Goal: Task Accomplishment & Management: Manage account settings

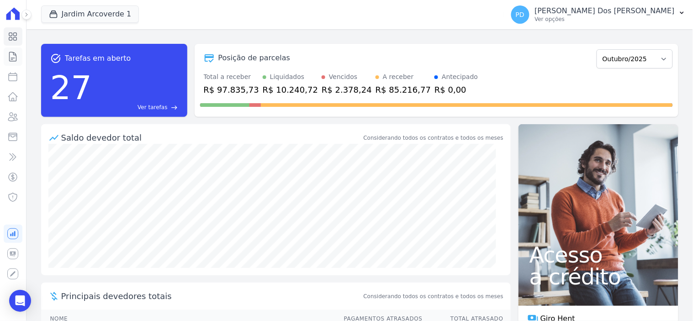
click at [15, 58] on icon at bounding box center [13, 56] width 7 height 9
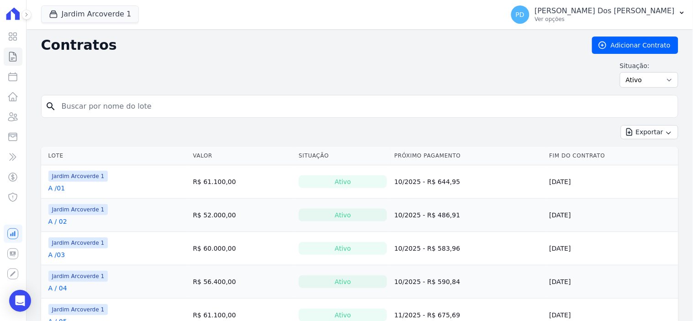
click at [98, 107] on input "search" at bounding box center [365, 106] width 618 height 18
type input "j / 16"
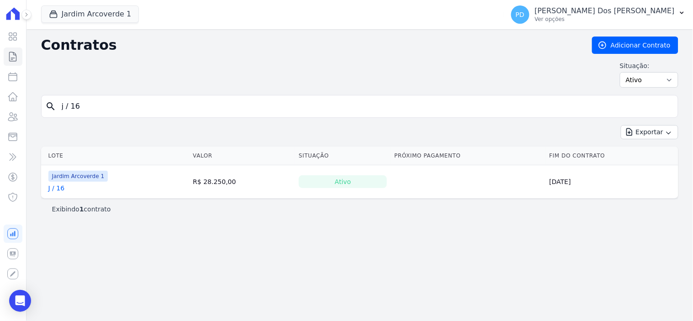
click at [58, 188] on link "J / 16" at bounding box center [56, 188] width 16 height 9
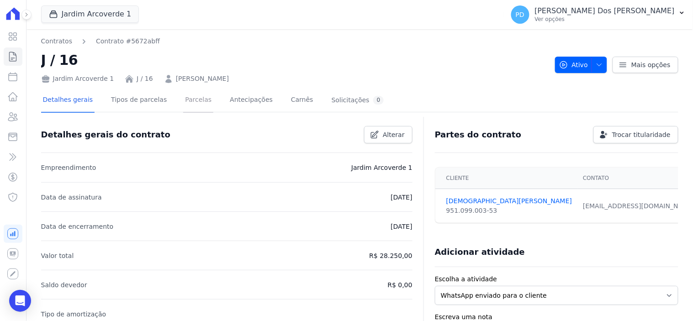
click at [184, 99] on link "Parcelas" at bounding box center [198, 101] width 30 height 24
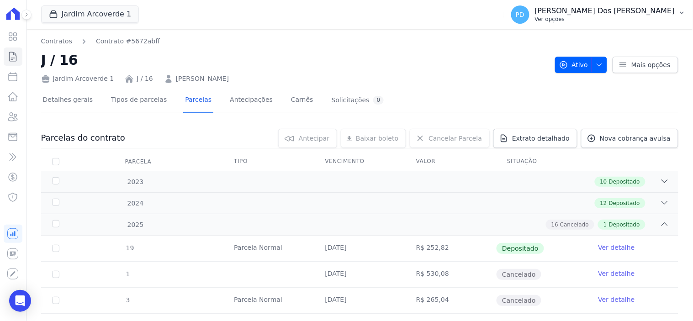
click at [682, 11] on icon "button" at bounding box center [681, 12] width 7 height 7
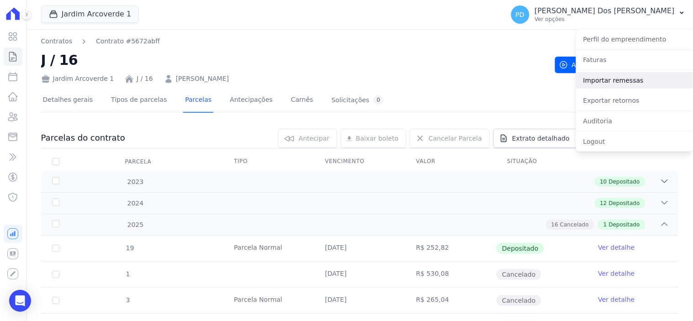
click at [642, 80] on link "Importar remessas" at bounding box center [634, 80] width 117 height 16
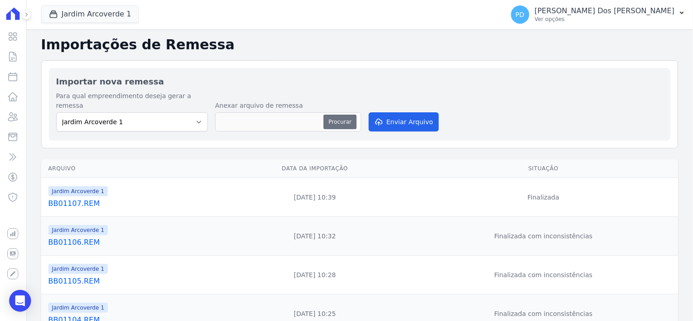
click at [344, 115] on button "Procurar" at bounding box center [339, 122] width 33 height 15
type input "BB03105.REM"
click at [390, 112] on button "Enviar Arquivo" at bounding box center [403, 121] width 70 height 19
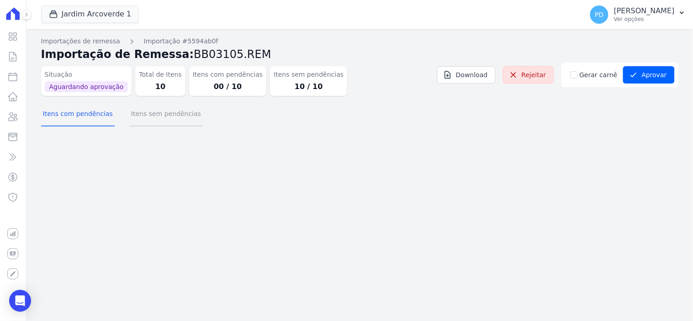
click at [171, 115] on button "Itens sem pendências" at bounding box center [166, 115] width 74 height 24
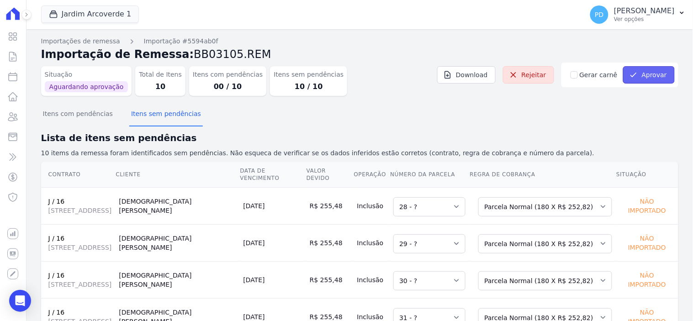
click at [645, 73] on button "Aprovar" at bounding box center [649, 74] width 52 height 17
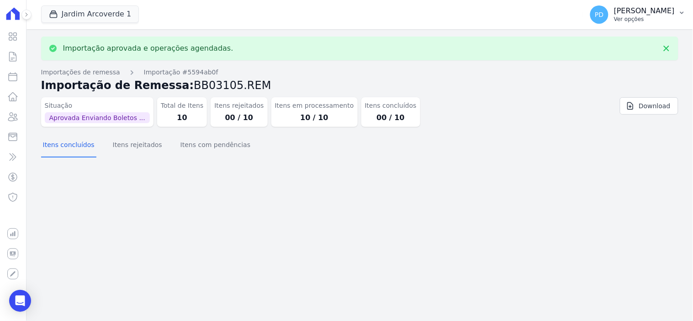
click at [679, 15] on icon "button" at bounding box center [681, 12] width 7 height 7
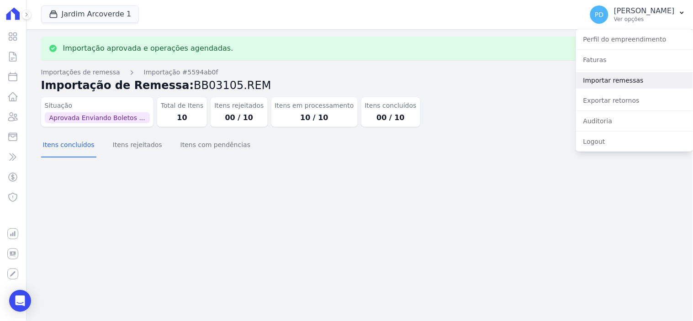
click at [614, 82] on link "Importar remessas" at bounding box center [634, 80] width 117 height 16
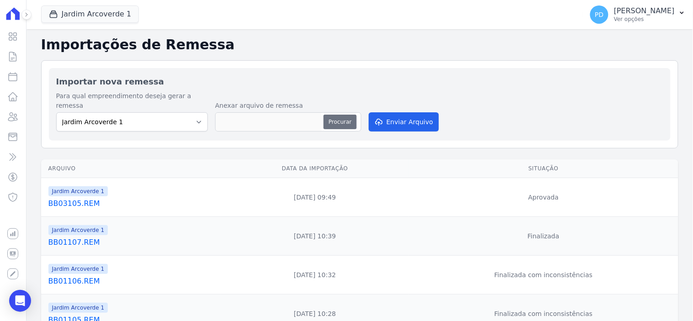
click at [344, 116] on button "Procurar" at bounding box center [339, 122] width 33 height 15
type input "BB03104.REM"
click at [414, 114] on button "Enviar Arquivo" at bounding box center [403, 121] width 70 height 19
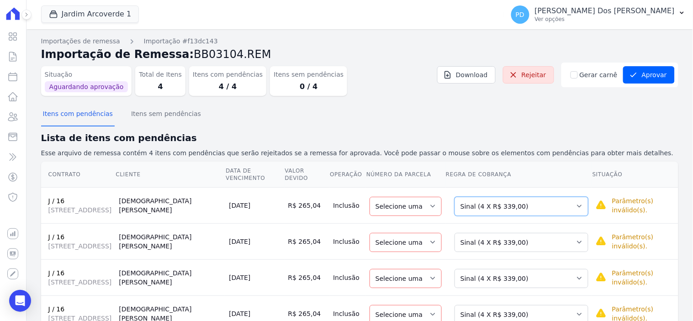
click at [496, 207] on select "Selecione uma Nova Parcela Avulsa Parcela Avulsa Existente Sinal (4 X R$ 339,00…" at bounding box center [521, 206] width 134 height 19
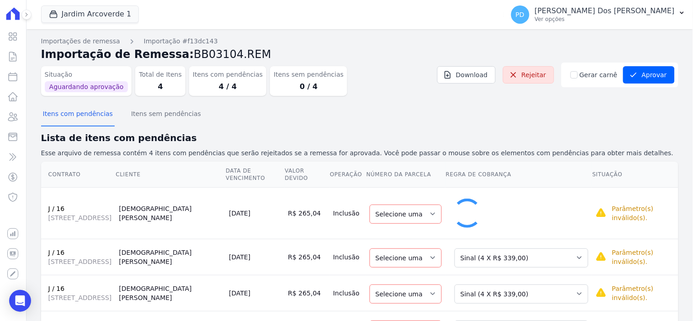
select select "1"
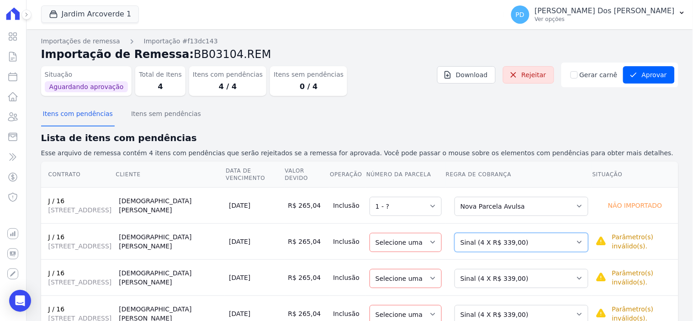
click at [501, 247] on select "Selecione uma Nova Parcela Avulsa Parcela Avulsa Existente Sinal (4 X R$ 339,00…" at bounding box center [521, 242] width 134 height 19
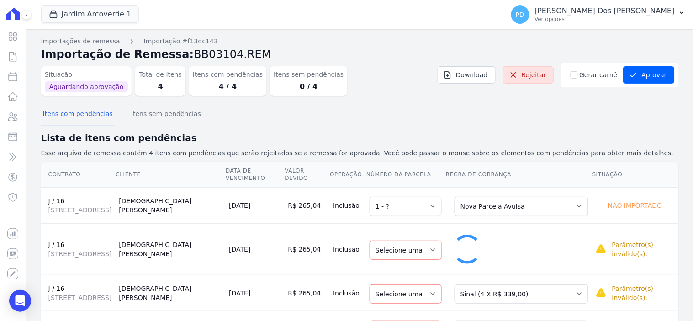
select select "1"
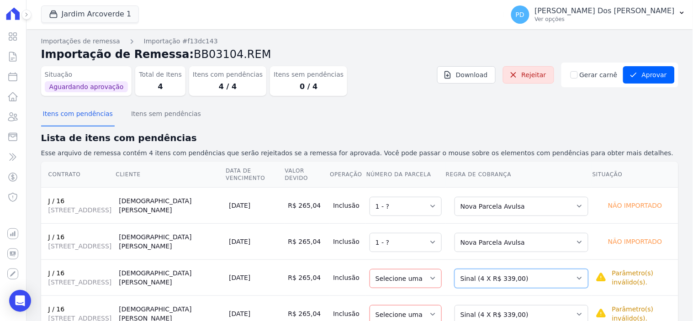
click at [506, 288] on select "Selecione uma Nova Parcela Avulsa Parcela Avulsa Existente Sinal (4 X R$ 339,00…" at bounding box center [521, 278] width 134 height 19
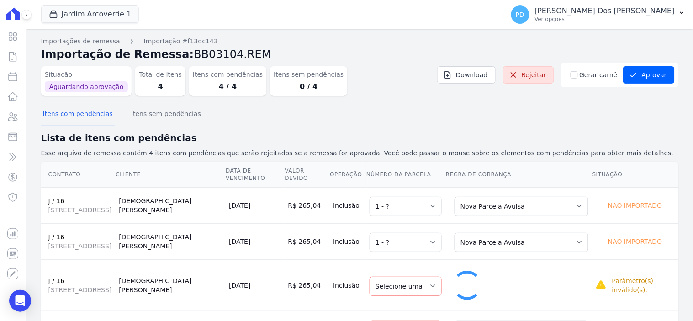
select select "1"
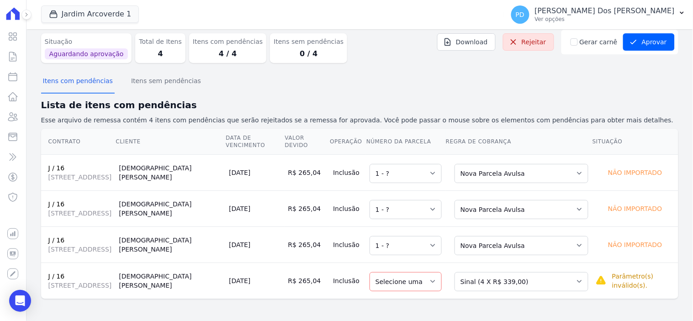
scroll to position [58, 0]
click at [514, 279] on select "Selecione uma Nova Parcela Avulsa Parcela Avulsa Existente Sinal (4 X R$ 339,00…" at bounding box center [521, 281] width 134 height 19
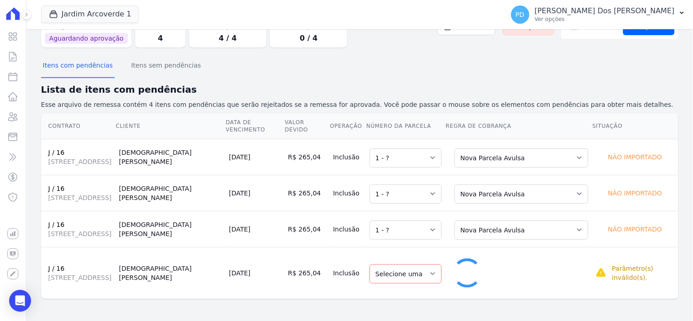
scroll to position [25, 0]
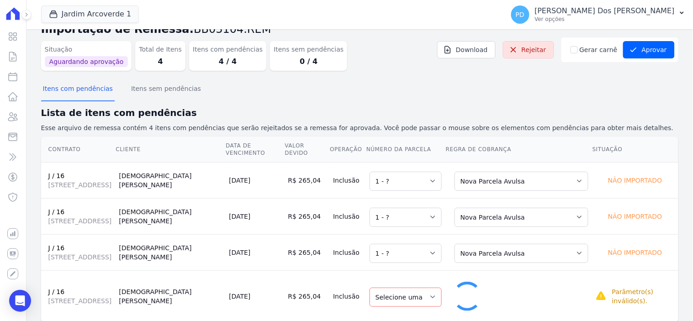
select select "1"
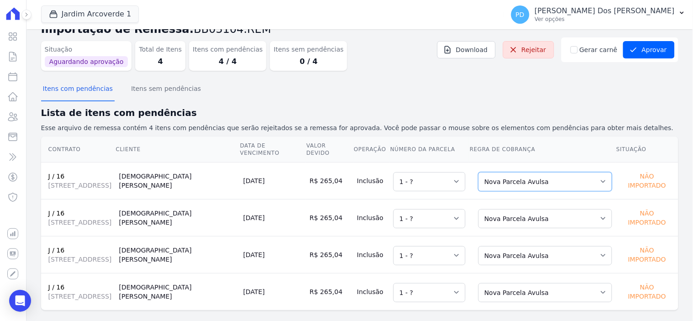
click at [558, 172] on select "Selecione uma Nova Parcela Avulsa Parcela Avulsa Existente Sinal (4 X R$ 339,00…" at bounding box center [545, 181] width 134 height 19
click at [490, 107] on h2 "Lista de itens com pendências" at bounding box center [359, 113] width 637 height 14
click at [11, 54] on icon at bounding box center [12, 56] width 11 height 11
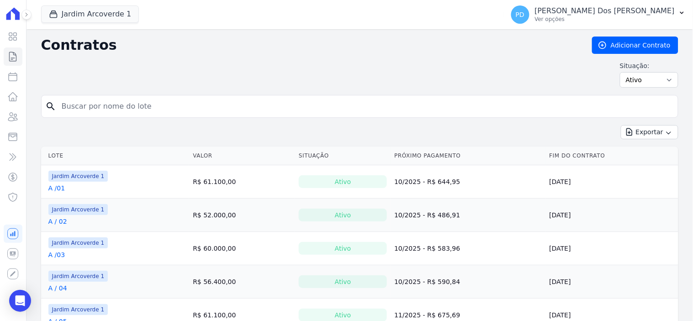
click at [176, 106] on input "search" at bounding box center [365, 106] width 618 height 18
type input "j / 16"
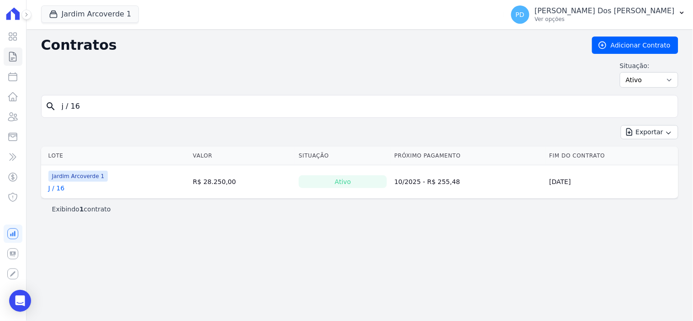
click at [56, 190] on link "J / 16" at bounding box center [56, 188] width 16 height 9
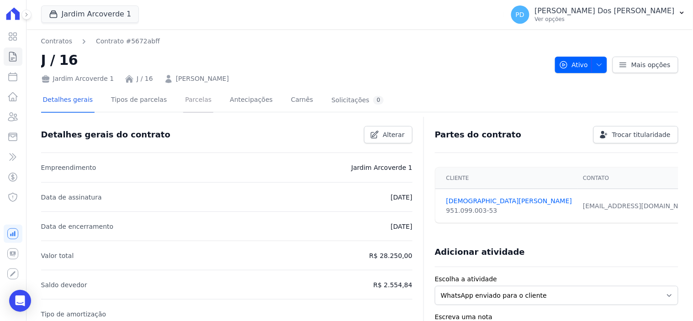
click at [194, 100] on link "Parcelas" at bounding box center [198, 101] width 30 height 24
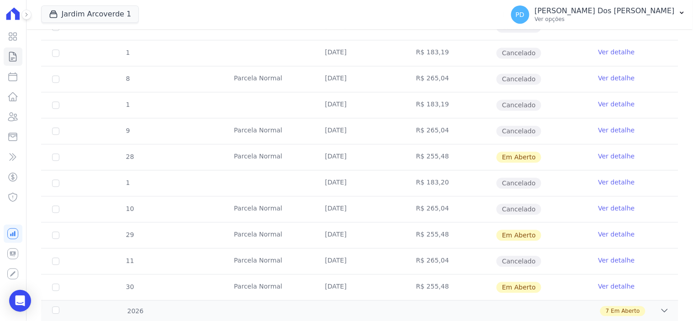
scroll to position [484, 0]
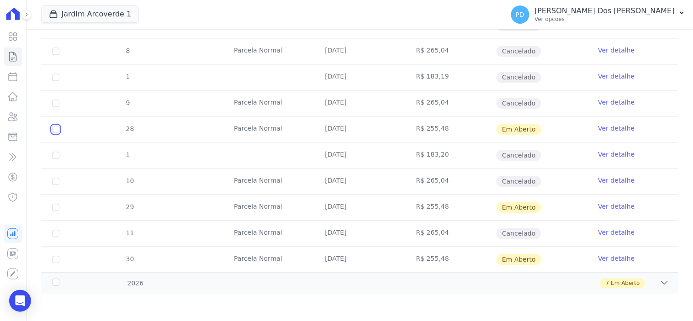
click at [55, 126] on input "checkbox" at bounding box center [55, 129] width 7 height 7
checkbox input "true"
click at [56, 207] on input "checkbox" at bounding box center [55, 207] width 7 height 7
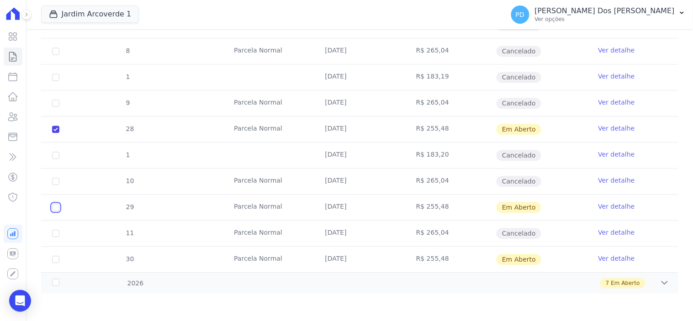
checkbox input "true"
click at [55, 259] on input "checkbox" at bounding box center [55, 259] width 7 height 7
checkbox input "true"
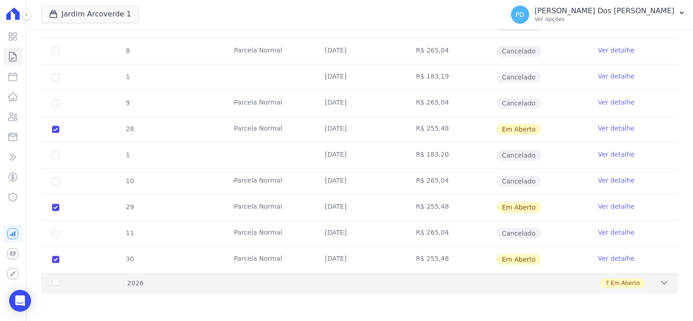
click at [55, 282] on div "2026" at bounding box center [78, 284] width 57 height 10
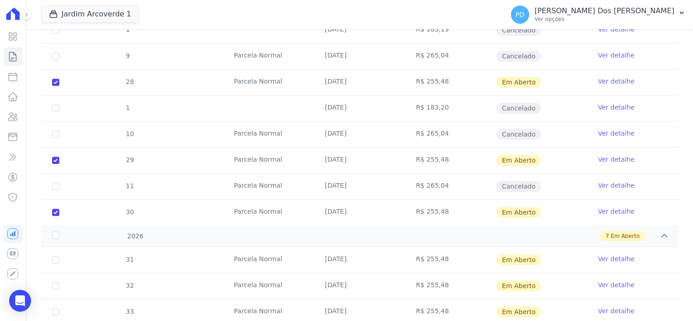
scroll to position [667, 0]
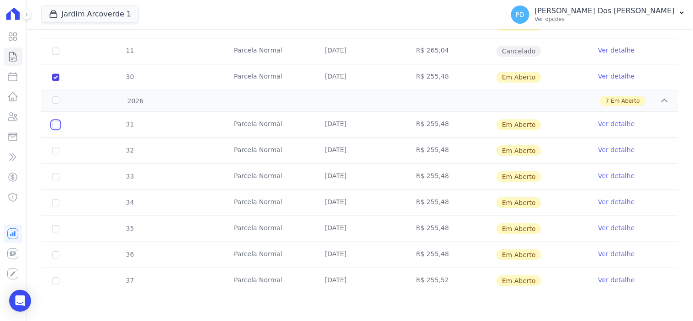
click at [53, 126] on input "checkbox" at bounding box center [55, 124] width 7 height 7
checkbox input "true"
click at [56, 153] on input "checkbox" at bounding box center [55, 150] width 7 height 7
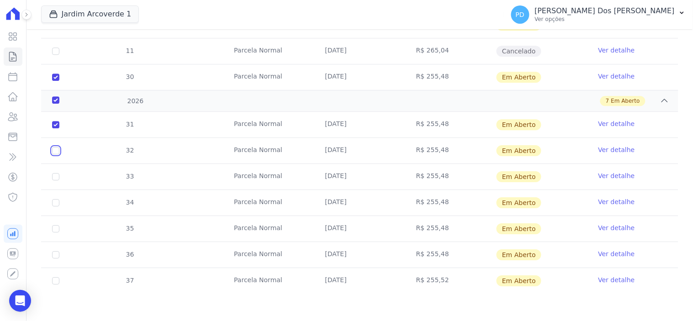
checkbox input "true"
click at [51, 180] on td "33" at bounding box center [55, 177] width 29 height 26
drag, startPoint x: 57, startPoint y: 170, endPoint x: 57, endPoint y: 183, distance: 12.8
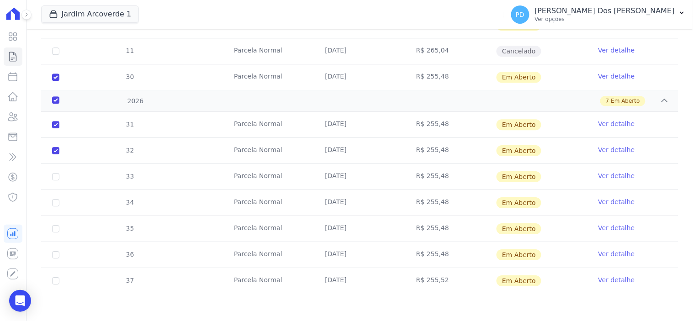
click at [57, 174] on td "33" at bounding box center [55, 177] width 29 height 26
click at [55, 179] on input "checkbox" at bounding box center [55, 176] width 7 height 7
checkbox input "true"
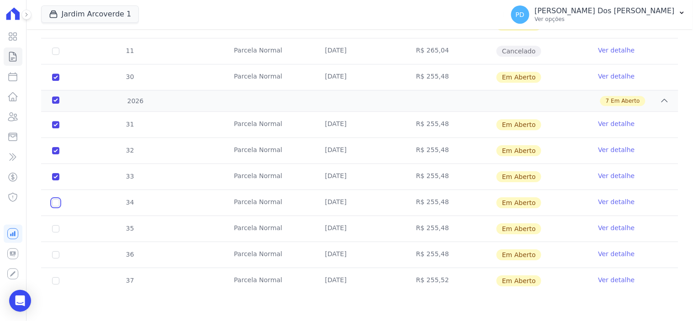
drag, startPoint x: 54, startPoint y: 203, endPoint x: 54, endPoint y: 210, distance: 7.3
click at [54, 204] on input "checkbox" at bounding box center [55, 202] width 7 height 7
checkbox input "true"
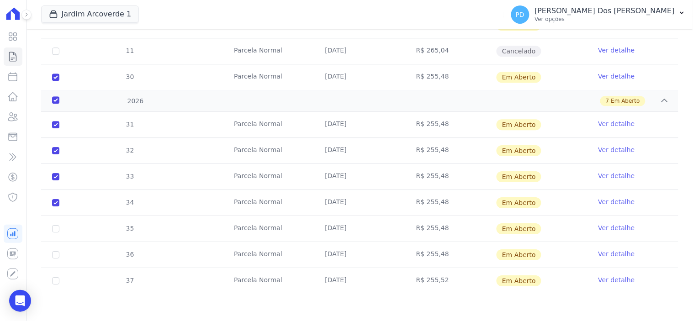
click at [54, 232] on td "35" at bounding box center [55, 229] width 29 height 26
drag, startPoint x: 55, startPoint y: 249, endPoint x: 55, endPoint y: 231, distance: 18.3
click at [55, 249] on td "36" at bounding box center [55, 255] width 29 height 26
click at [56, 227] on input "checkbox" at bounding box center [55, 228] width 7 height 7
checkbox input "true"
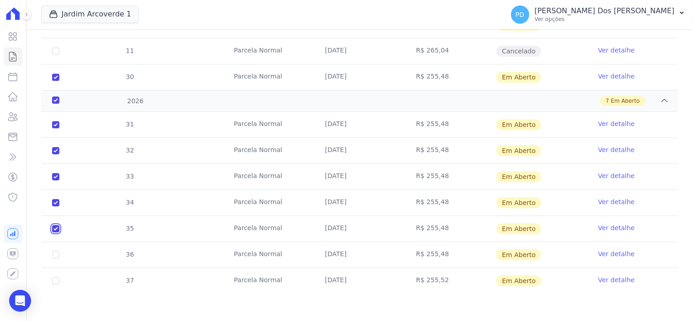
checkbox input "true"
click at [56, 256] on input "checkbox" at bounding box center [55, 254] width 7 height 7
checkbox input "true"
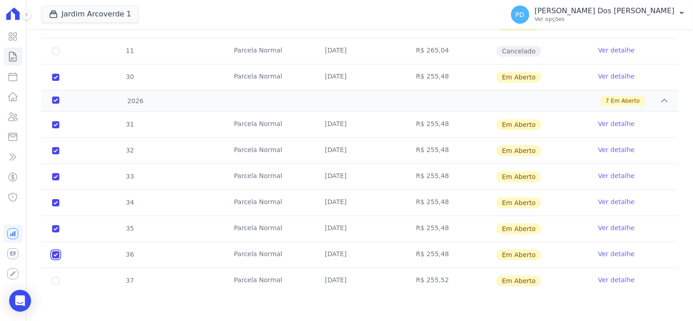
checkbox input "true"
click at [57, 284] on td "37" at bounding box center [55, 281] width 29 height 26
click at [55, 280] on input "checkbox" at bounding box center [55, 280] width 7 height 7
checkbox input "true"
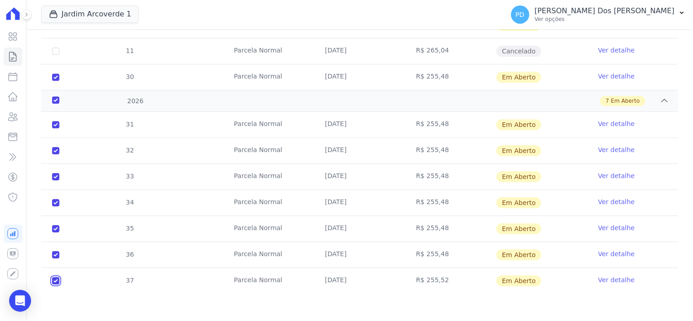
checkbox input "true"
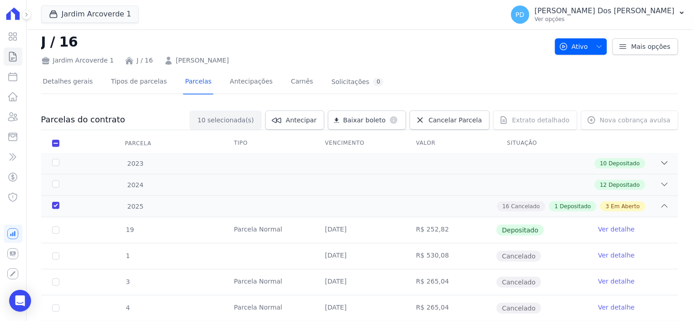
scroll to position [0, 0]
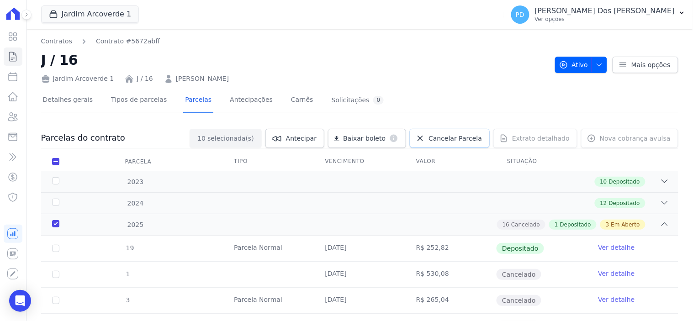
click at [455, 135] on span "Cancelar Parcela" at bounding box center [454, 138] width 53 height 9
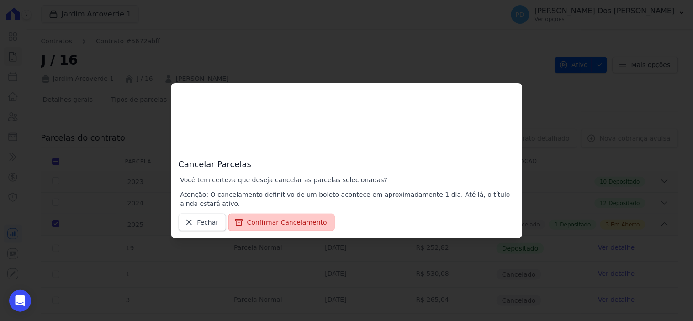
click at [274, 222] on button "Confirmar Cancelamento" at bounding box center [281, 222] width 106 height 17
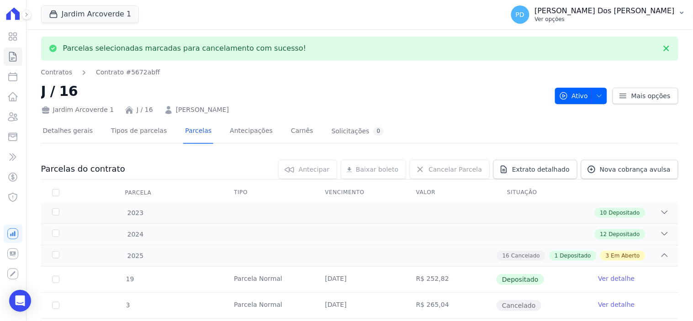
click at [683, 11] on icon "button" at bounding box center [681, 12] width 7 height 7
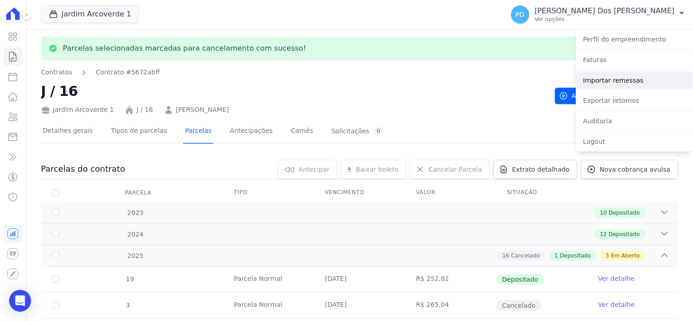
click at [610, 78] on link "Importar remessas" at bounding box center [634, 80] width 117 height 16
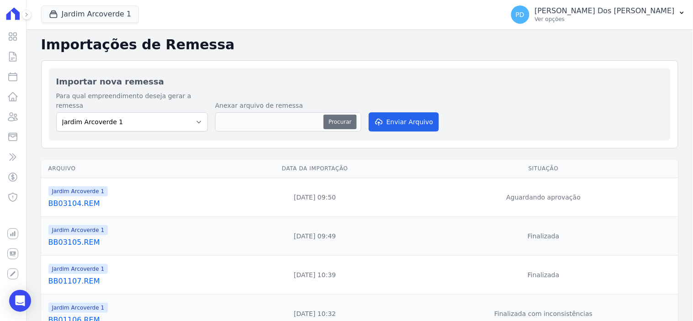
click at [339, 115] on button "Procurar" at bounding box center [339, 122] width 33 height 15
type input "BB03104.REM"
click at [405, 113] on button "Enviar Arquivo" at bounding box center [403, 121] width 70 height 19
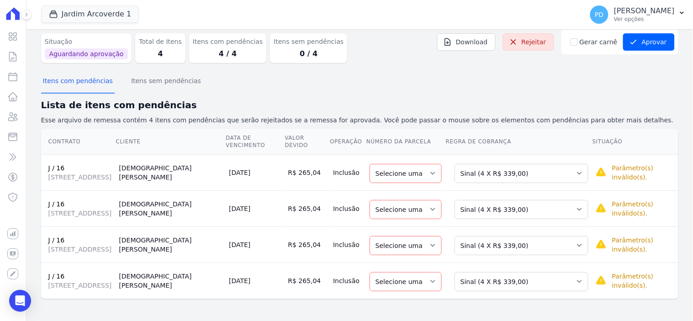
scroll to position [58, 0]
click at [563, 164] on select "Selecione uma Nova Parcela Avulsa Parcela Avulsa Existente Sinal (4 X R$ 339,00…" at bounding box center [521, 173] width 134 height 19
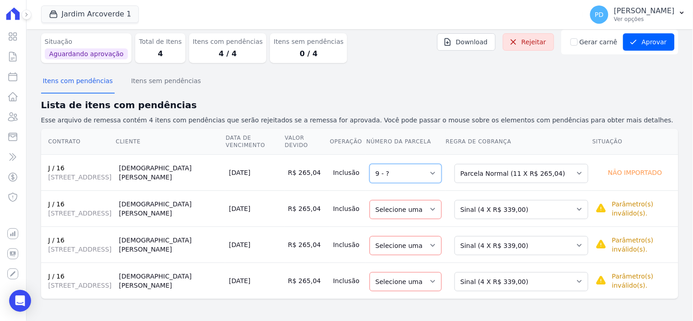
click at [427, 164] on select "Selecione uma 9 - ?" at bounding box center [405, 173] width 72 height 19
click at [473, 164] on select "Selecione uma Nova Parcela Avulsa Parcela Avulsa Existente Sinal (4 X R$ 339,00…" at bounding box center [521, 173] width 134 height 19
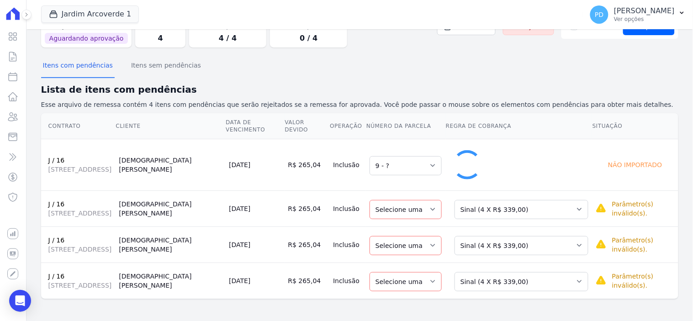
select select "28"
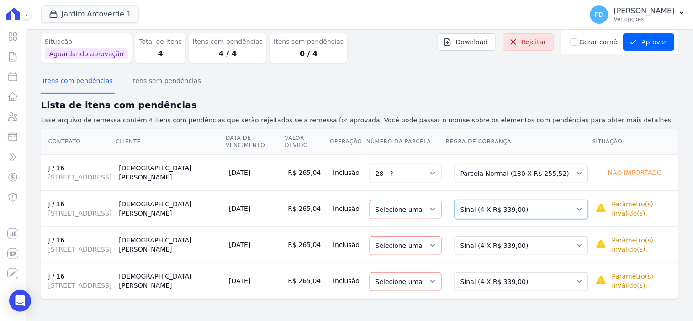
click at [546, 200] on select "Selecione uma Nova Parcela Avulsa Parcela Avulsa Existente Sinal (4 X R$ 339,00…" at bounding box center [521, 209] width 134 height 19
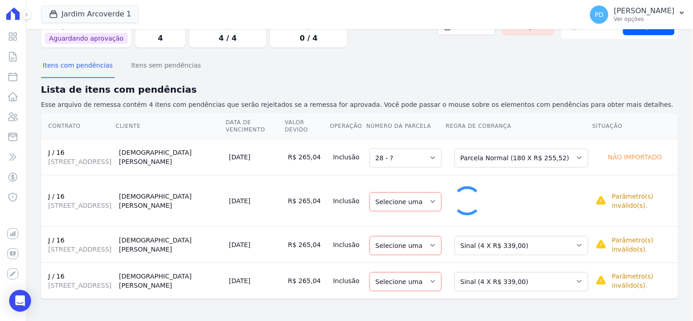
select select "29"
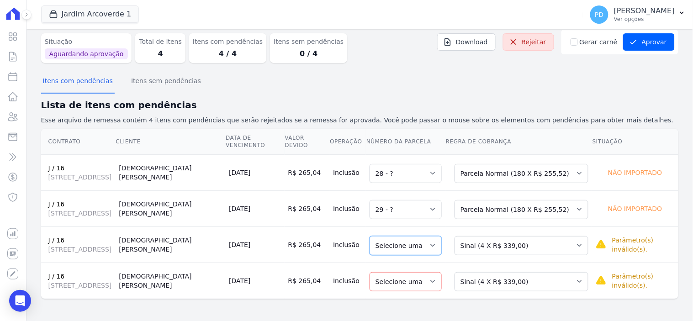
click at [430, 236] on select "Selecione uma" at bounding box center [405, 245] width 72 height 19
click at [427, 238] on select "Selecione uma" at bounding box center [405, 245] width 72 height 19
click at [434, 236] on select "Selecione uma" at bounding box center [405, 245] width 72 height 19
click at [500, 239] on select "Selecione uma Nova Parcela Avulsa Parcela Avulsa Existente Sinal (4 X R$ 339,00…" at bounding box center [521, 245] width 134 height 19
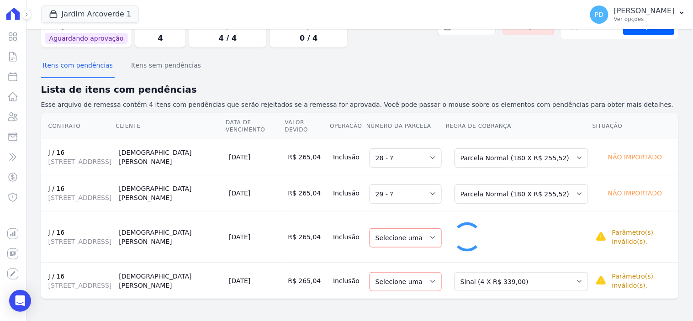
select select "30"
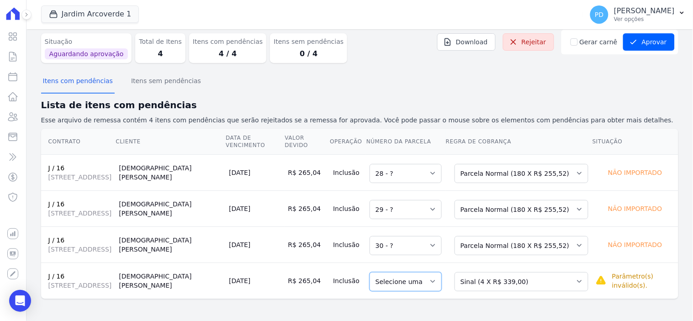
click at [423, 277] on select "Selecione uma" at bounding box center [405, 281] width 72 height 19
click at [488, 279] on select "Selecione uma Nova Parcela Avulsa Parcela Avulsa Existente Sinal (4 X R$ 339,00…" at bounding box center [521, 281] width 134 height 19
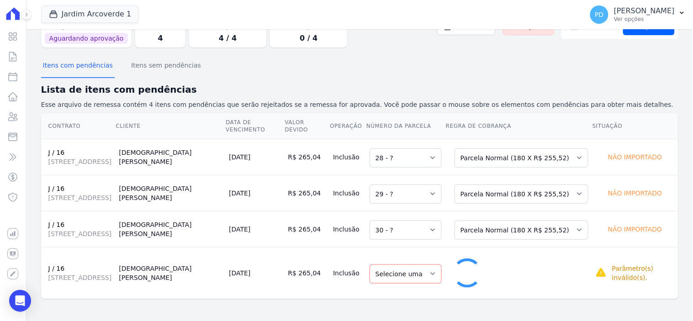
select select "31"
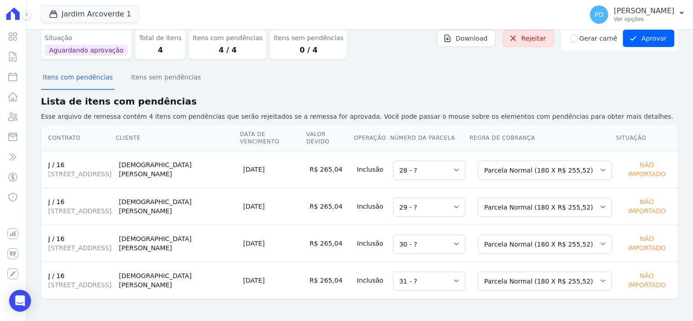
scroll to position [25, 0]
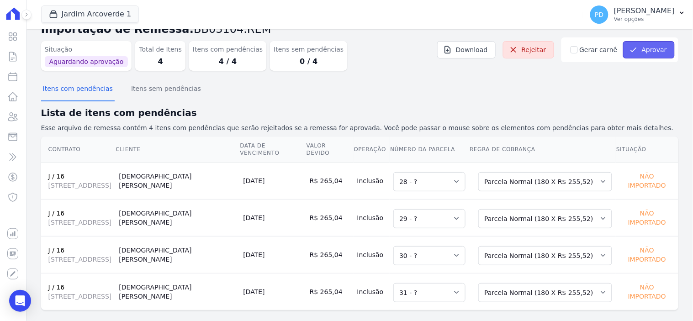
click at [645, 47] on button "Aprovar" at bounding box center [649, 49] width 52 height 17
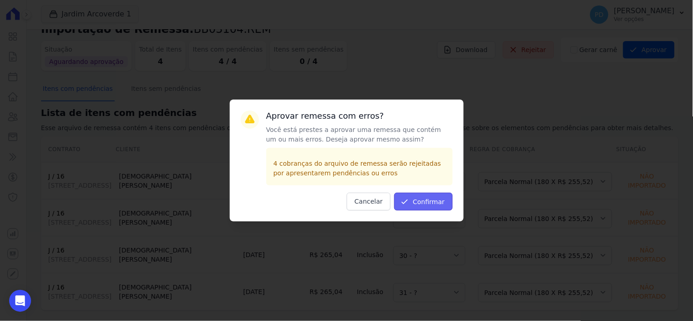
click at [432, 202] on button "Confirmar" at bounding box center [423, 202] width 58 height 18
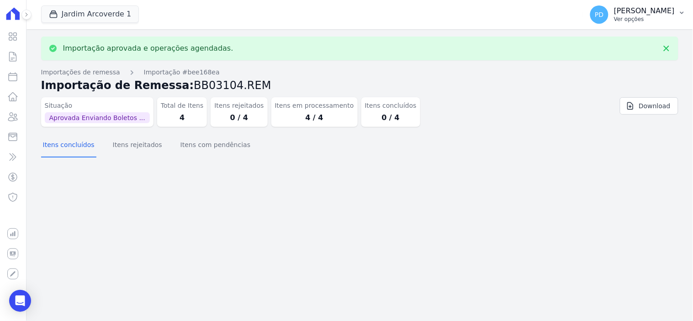
click at [682, 12] on icon "button" at bounding box center [681, 12] width 7 height 7
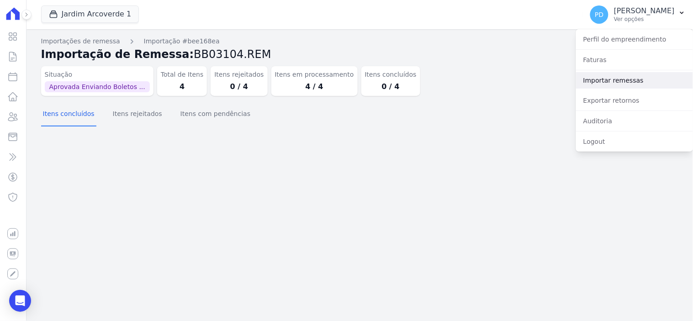
click at [640, 82] on link "Importar remessas" at bounding box center [634, 80] width 117 height 16
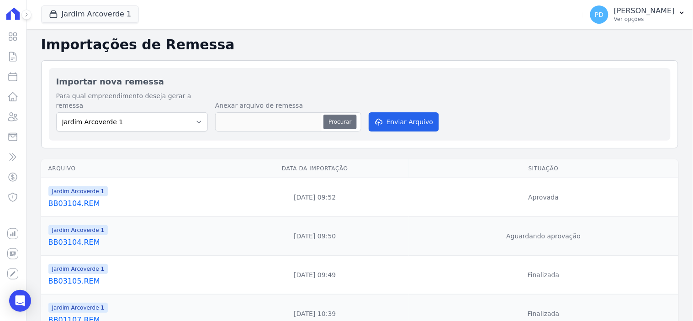
click at [339, 115] on button "Procurar" at bounding box center [339, 122] width 33 height 15
type input "BB03105.REM"
click at [420, 115] on button "Enviar Arquivo" at bounding box center [403, 121] width 70 height 19
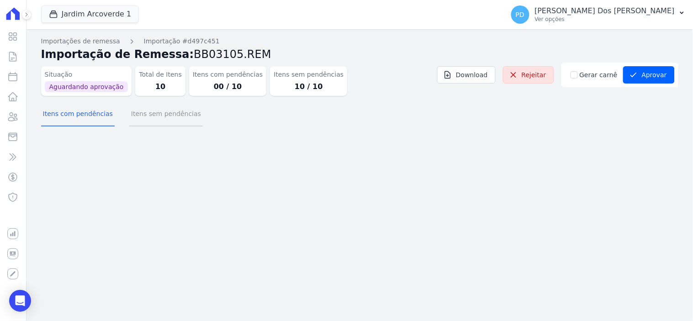
click at [155, 116] on button "Itens sem pendências" at bounding box center [166, 115] width 74 height 24
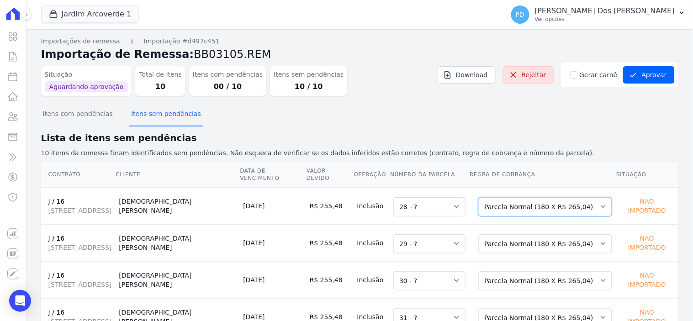
click at [489, 197] on select "Selecione uma Nova Parcela Avulsa Parcela Avulsa Existente Sinal (4 X R$ 339,00…" at bounding box center [545, 206] width 134 height 19
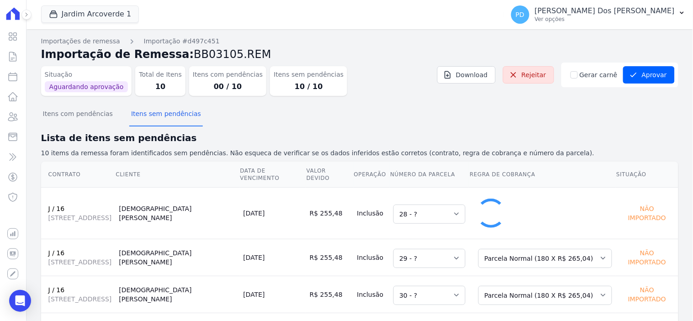
select select "1"
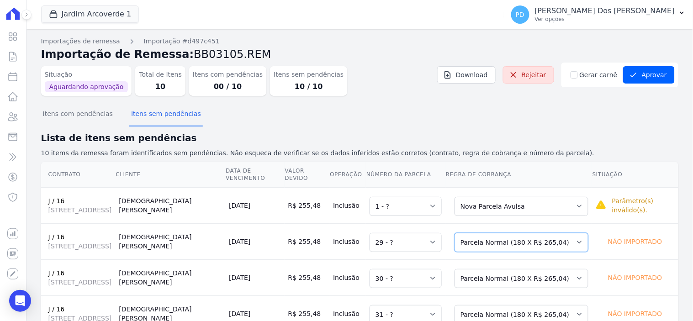
click at [521, 250] on select "Selecione uma Nova Parcela Avulsa Parcela Avulsa Existente Sinal (4 X R$ 339,00…" at bounding box center [521, 242] width 134 height 19
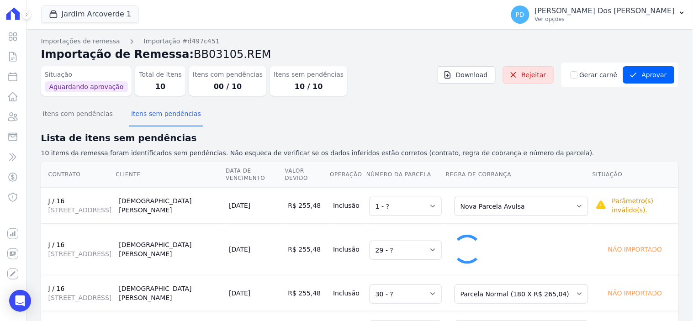
select select "1"
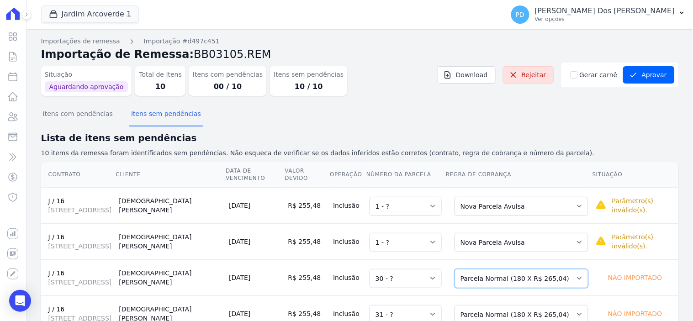
click at [516, 288] on select "Selecione uma Nova Parcela Avulsa Parcela Avulsa Existente Sinal (4 X R$ 339,00…" at bounding box center [521, 278] width 134 height 19
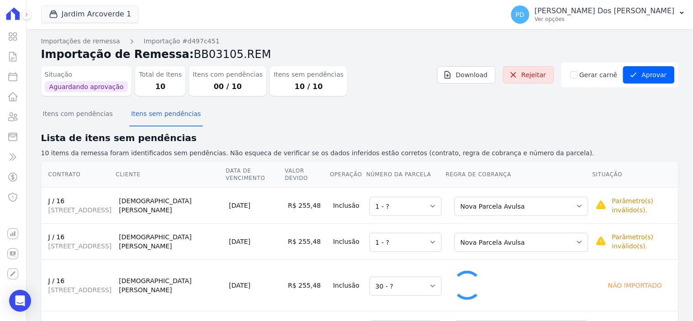
select select "1"
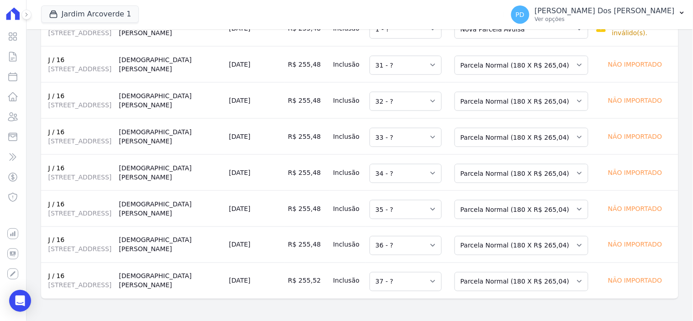
scroll to position [253, 0]
click at [499, 75] on select "Selecione uma Nova Parcela Avulsa Parcela Avulsa Existente Sinal (4 X R$ 339,00…" at bounding box center [521, 65] width 134 height 19
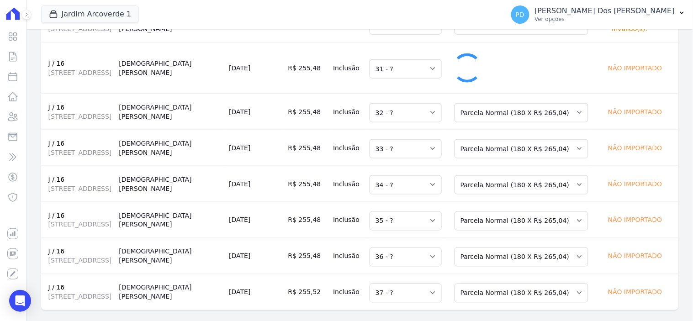
select select "1"
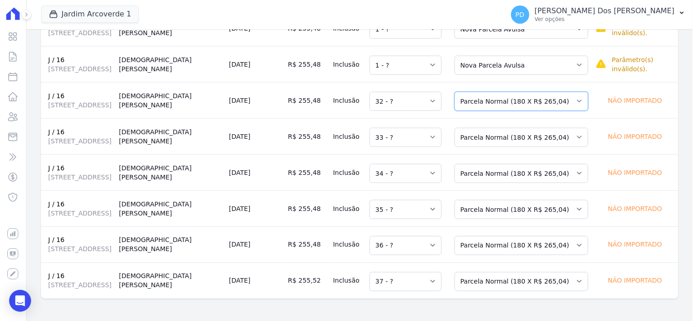
click at [493, 111] on select "Selecione uma Nova Parcela Avulsa Parcela Avulsa Existente Sinal (4 X R$ 339,00…" at bounding box center [521, 101] width 134 height 19
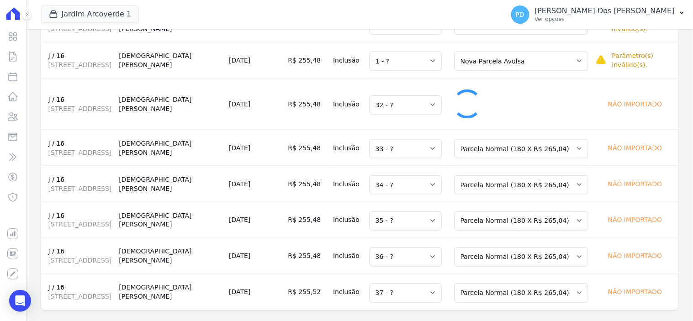
select select "1"
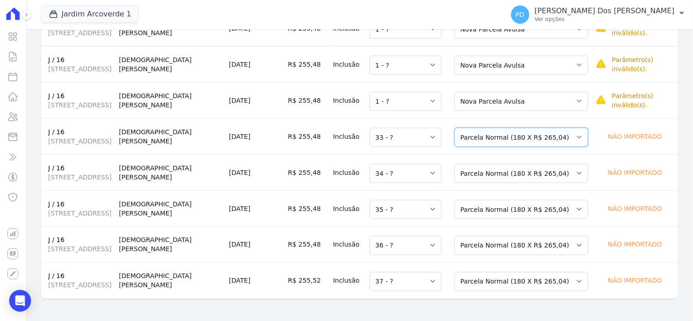
click at [490, 147] on select "Selecione uma Nova Parcela Avulsa Parcela Avulsa Existente Sinal (4 X R$ 339,00…" at bounding box center [521, 137] width 134 height 19
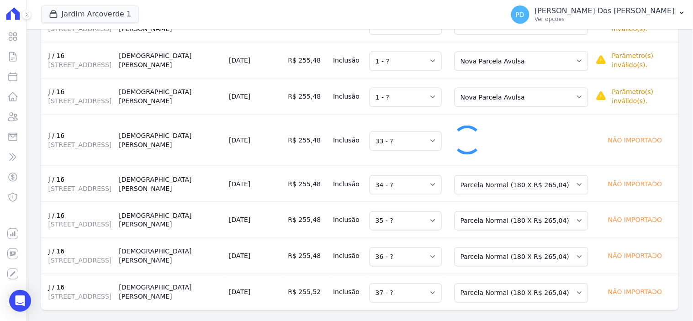
select select "1"
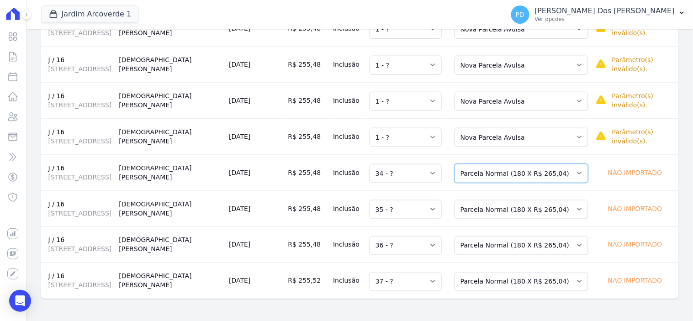
click at [491, 183] on select "Selecione uma Nova Parcela Avulsa Parcela Avulsa Existente Sinal (4 X R$ 339,00…" at bounding box center [521, 173] width 134 height 19
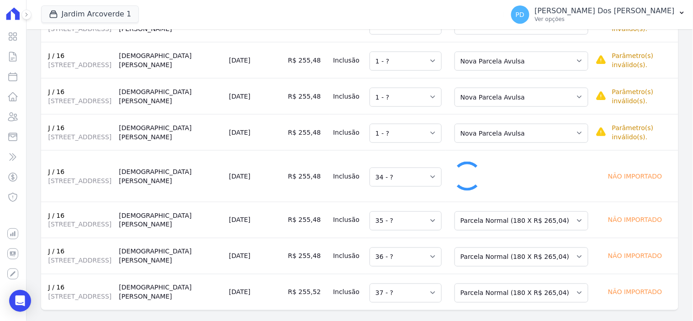
select select "1"
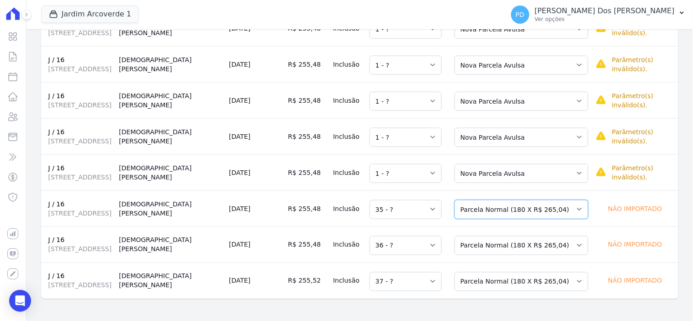
click at [486, 219] on select "Selecione uma Nova Parcela Avulsa Parcela Avulsa Existente Sinal (4 X R$ 339,00…" at bounding box center [521, 209] width 134 height 19
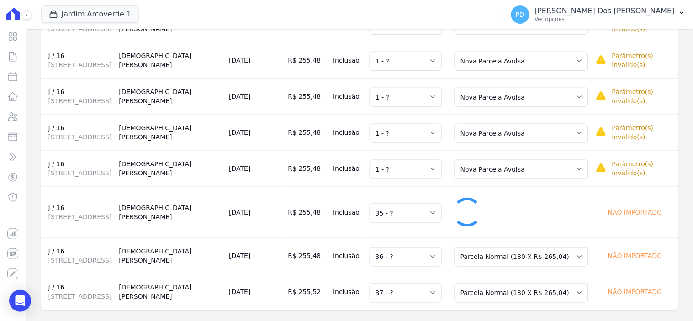
select select "1"
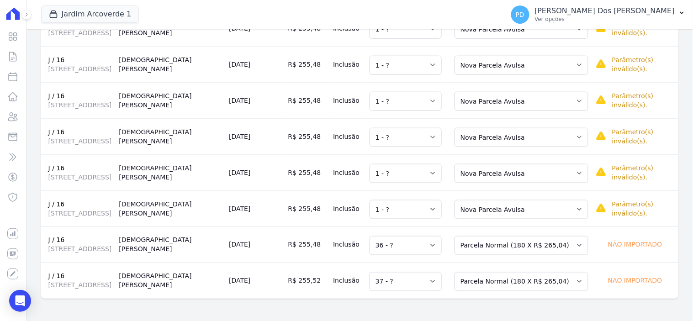
scroll to position [313, 0]
click at [495, 236] on select "Selecione uma Nova Parcela Avulsa Parcela Avulsa Existente Sinal (4 X R$ 339,00…" at bounding box center [521, 245] width 134 height 19
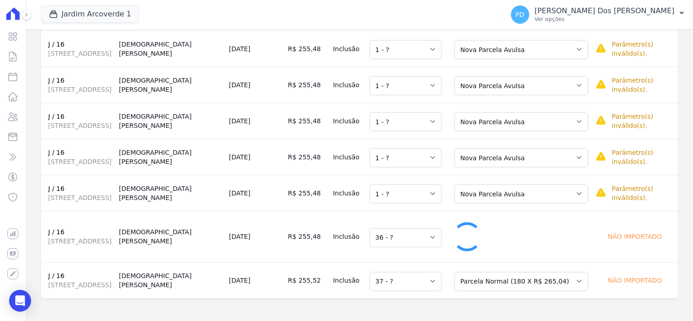
select select "1"
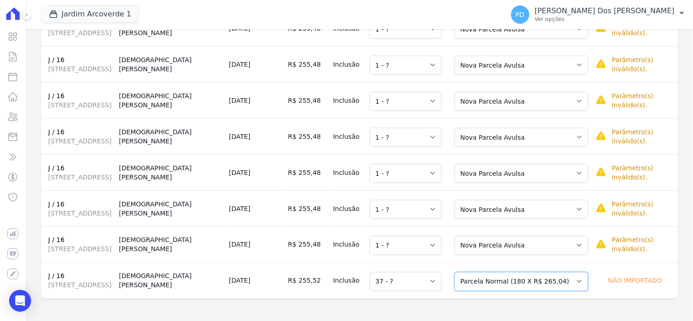
click at [498, 278] on select "Selecione uma Nova Parcela Avulsa Parcela Avulsa Existente Sinal (4 X R$ 339,00…" at bounding box center [521, 281] width 134 height 19
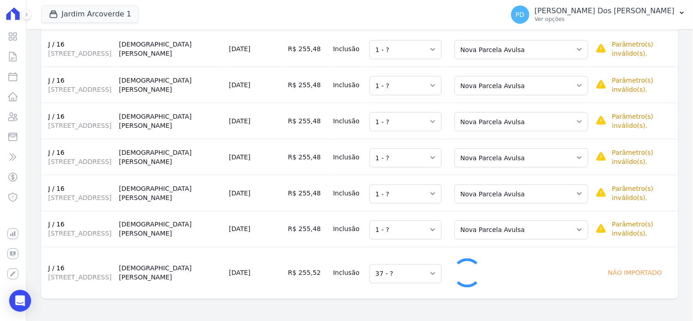
select select "1"
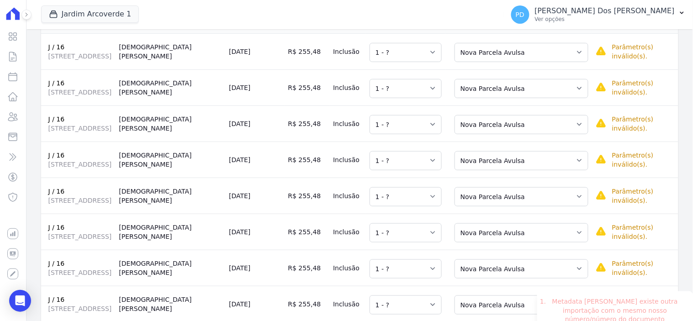
scroll to position [0, 0]
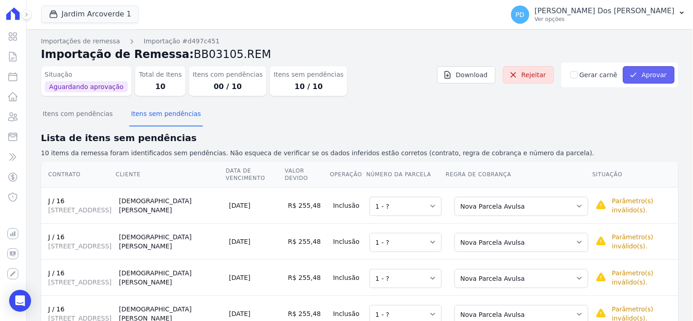
click at [645, 74] on button "Aprovar" at bounding box center [649, 74] width 52 height 17
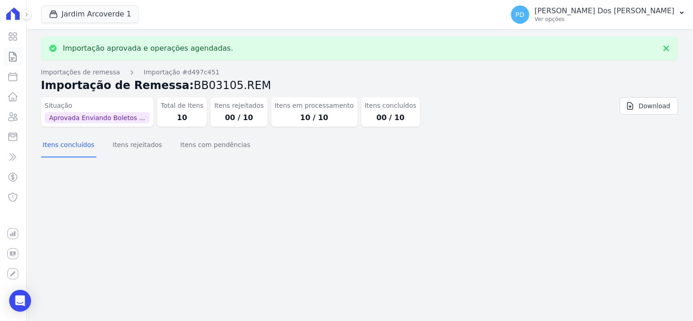
click at [11, 57] on icon at bounding box center [12, 56] width 11 height 11
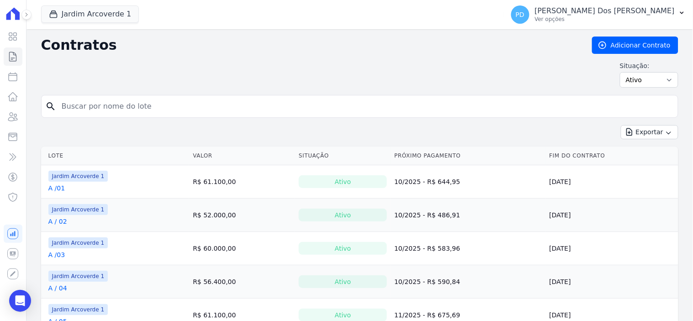
click at [87, 104] on input "search" at bounding box center [365, 106] width 618 height 18
type input "j / 16"
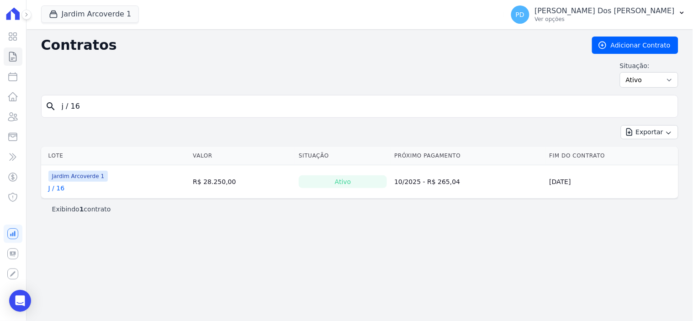
click at [57, 186] on link "J / 16" at bounding box center [56, 188] width 16 height 9
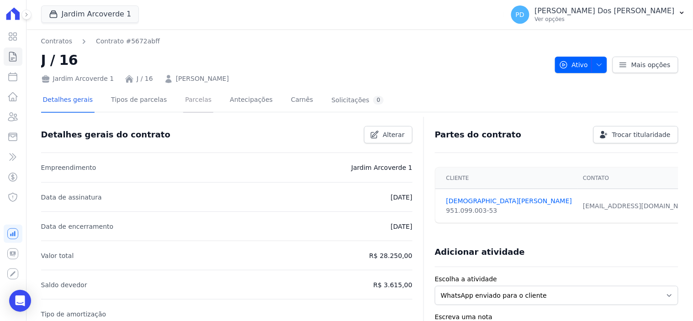
click at [189, 94] on link "Parcelas" at bounding box center [198, 101] width 30 height 24
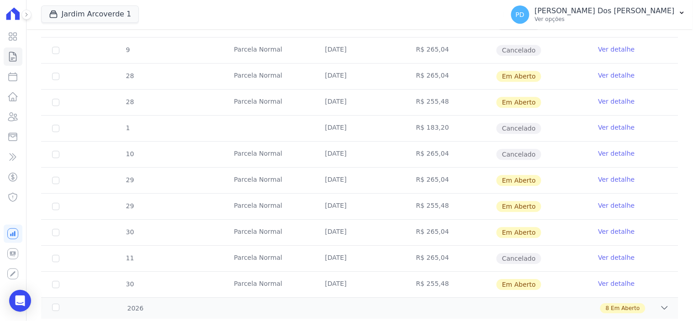
scroll to position [562, 0]
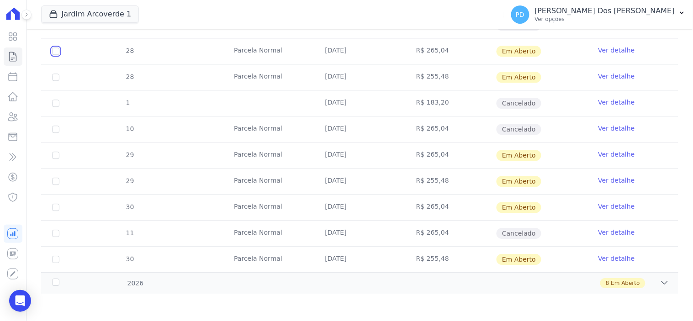
click at [53, 51] on input "checkbox" at bounding box center [55, 50] width 7 height 7
checkbox input "true"
click at [53, 153] on input "checkbox" at bounding box center [55, 155] width 7 height 7
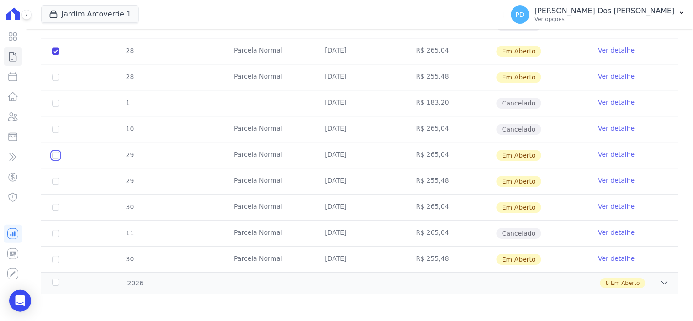
checkbox input "true"
click at [56, 206] on input "checkbox" at bounding box center [55, 207] width 7 height 7
checkbox input "true"
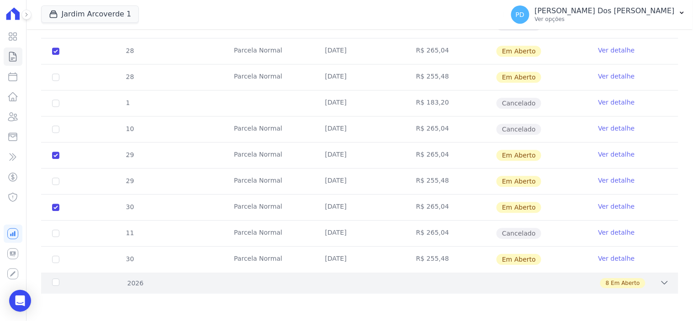
click at [57, 281] on div "2026" at bounding box center [78, 284] width 57 height 10
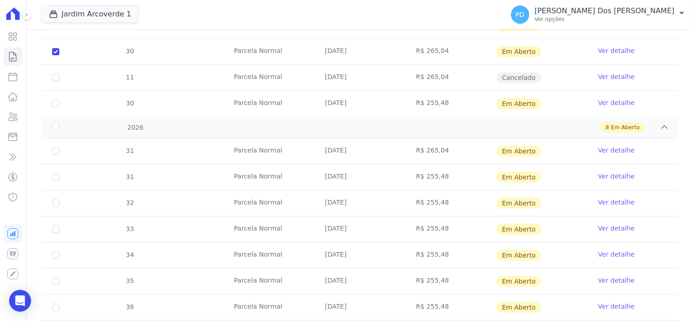
scroll to position [720, 0]
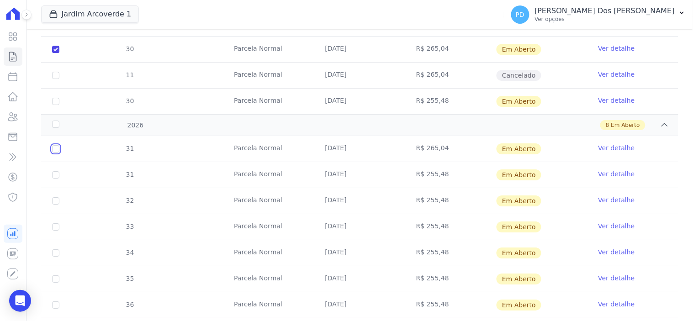
click at [55, 149] on input "checkbox" at bounding box center [55, 148] width 7 height 7
checkbox input "true"
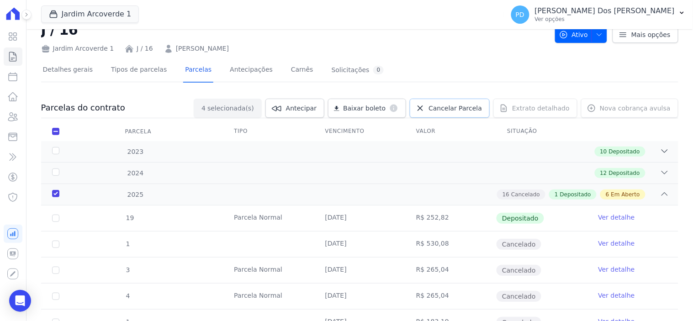
scroll to position [0, 0]
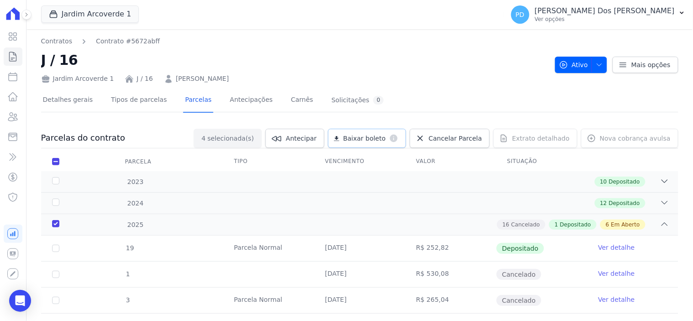
click at [376, 136] on span "Baixar boleto" at bounding box center [364, 138] width 42 height 9
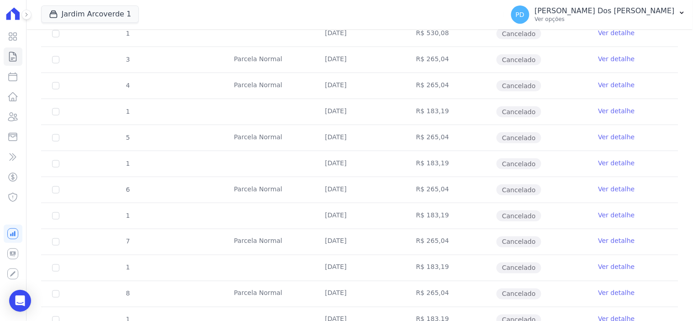
scroll to position [51, 0]
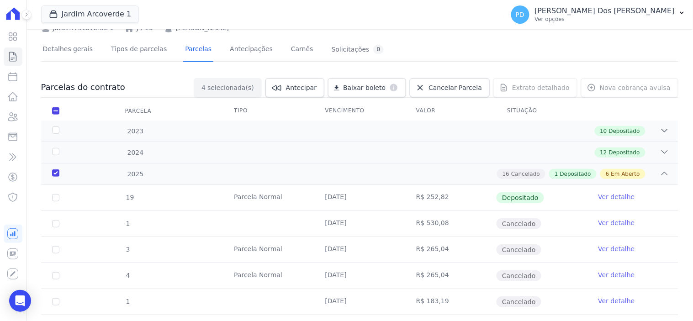
click at [57, 106] on th "Parcela" at bounding box center [55, 110] width 29 height 19
click at [56, 110] on input "checkbox" at bounding box center [55, 110] width 7 height 7
checkbox input "false"
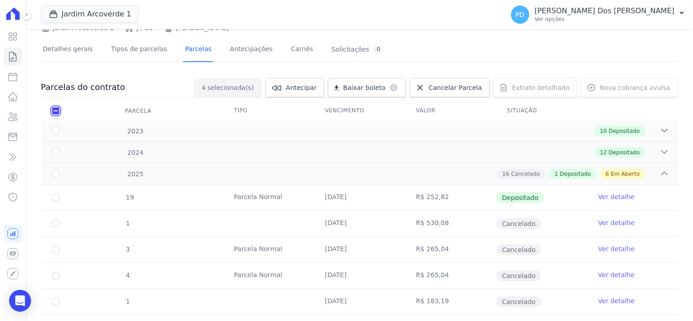
checkbox input "false"
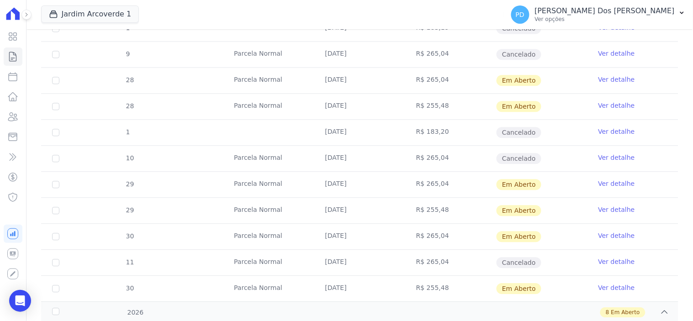
scroll to position [558, 0]
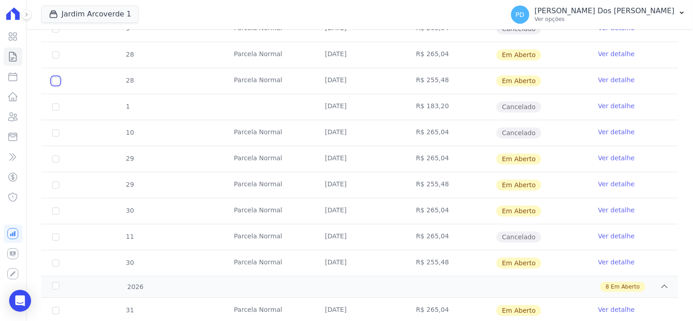
click at [55, 83] on input "checkbox" at bounding box center [55, 80] width 7 height 7
checkbox input "true"
click at [54, 187] on input "checkbox" at bounding box center [55, 184] width 7 height 7
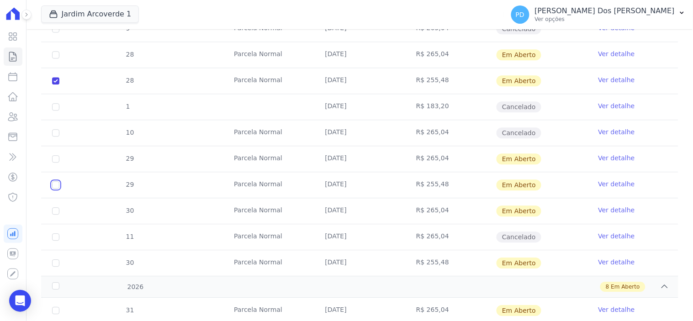
checkbox input "true"
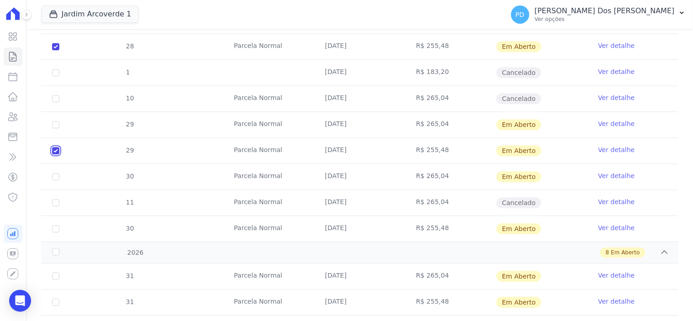
scroll to position [609, 0]
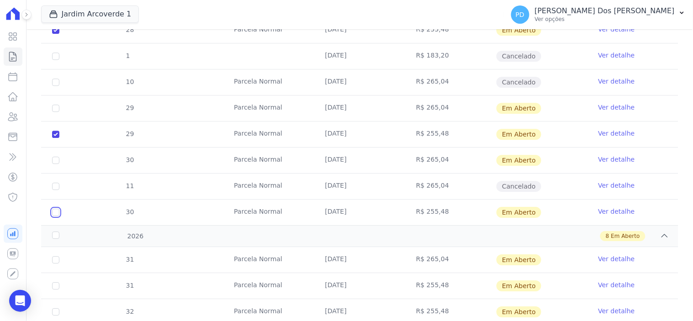
click at [52, 212] on input "checkbox" at bounding box center [55, 212] width 7 height 7
checkbox input "true"
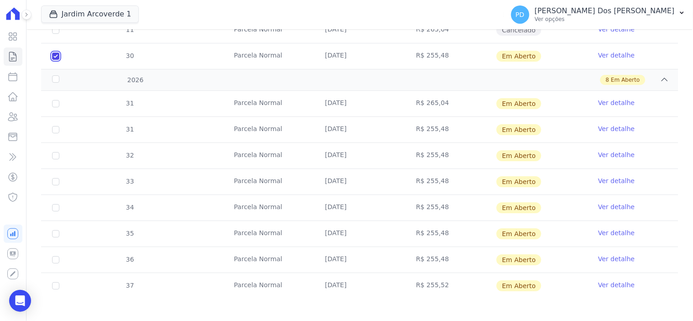
scroll to position [770, 0]
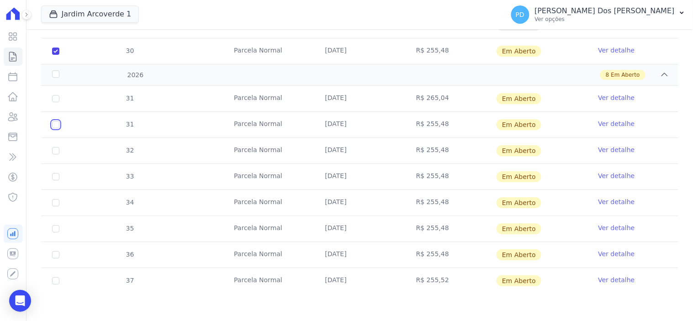
click at [52, 122] on input "checkbox" at bounding box center [55, 124] width 7 height 7
checkbox input "true"
click at [56, 152] on input "checkbox" at bounding box center [55, 150] width 7 height 7
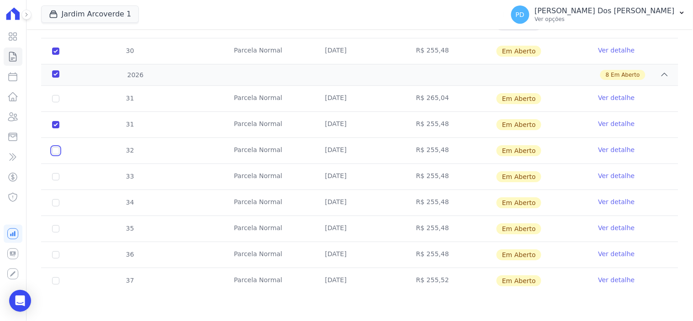
checkbox input "true"
click at [56, 179] on input "checkbox" at bounding box center [55, 176] width 7 height 7
checkbox input "true"
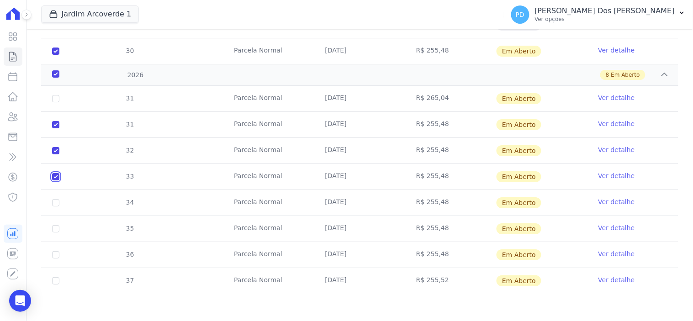
checkbox input "true"
click at [56, 204] on input "checkbox" at bounding box center [55, 202] width 7 height 7
checkbox input "true"
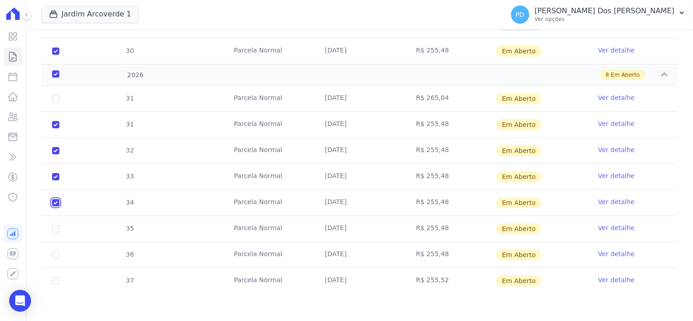
checkbox input "true"
click at [56, 228] on input "checkbox" at bounding box center [55, 228] width 7 height 7
checkbox input "true"
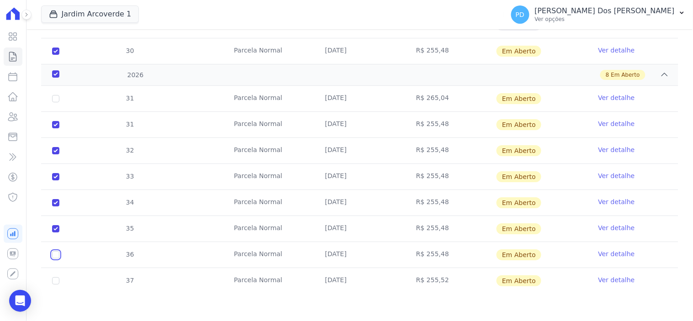
click at [56, 254] on input "checkbox" at bounding box center [55, 254] width 7 height 7
checkbox input "true"
click at [56, 281] on input "checkbox" at bounding box center [55, 280] width 7 height 7
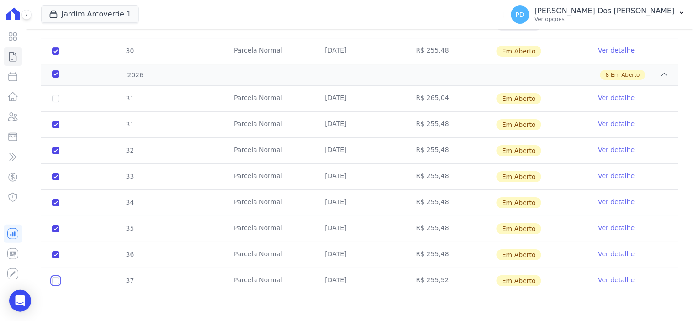
checkbox input "true"
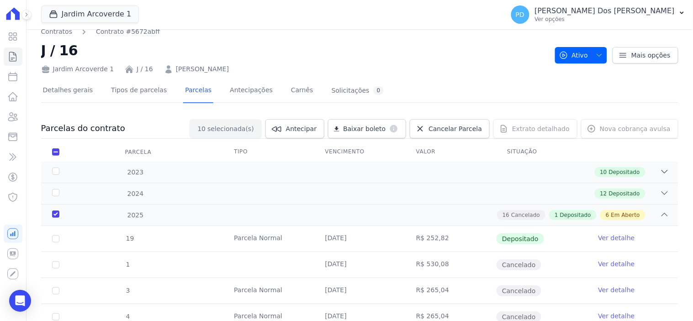
scroll to position [0, 0]
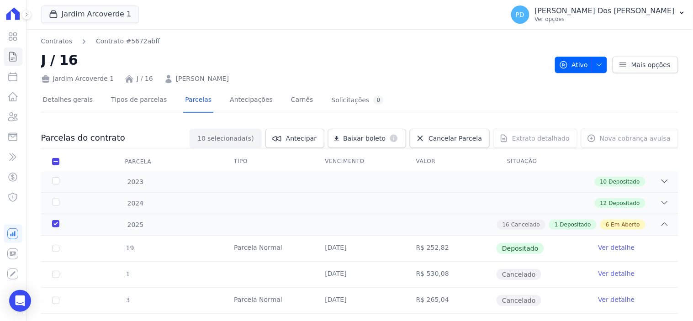
click at [382, 138] on div "Baixar boleto default" at bounding box center [367, 138] width 78 height 19
click at [380, 135] on div "Baixar boleto default" at bounding box center [367, 138] width 78 height 19
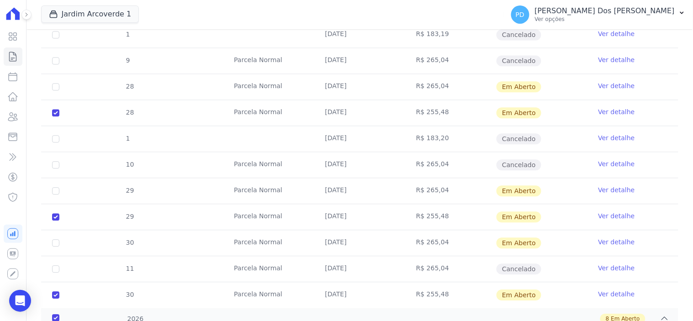
scroll to position [558, 0]
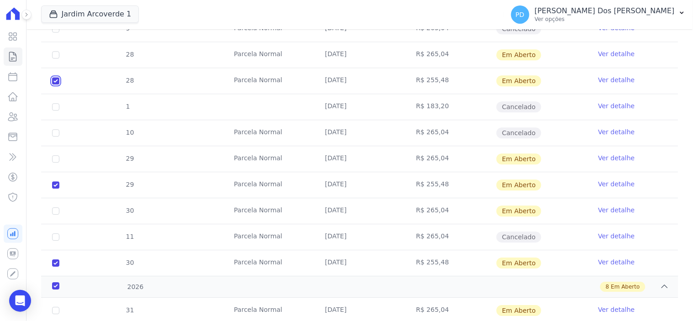
click at [56, 81] on input "checkbox" at bounding box center [55, 80] width 7 height 7
checkbox input "false"
checkbox input "true"
click at [420, 235] on td "R$ 265,04" at bounding box center [450, 237] width 91 height 26
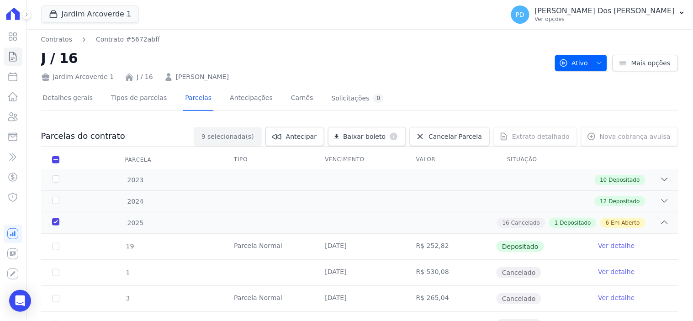
scroll to position [0, 0]
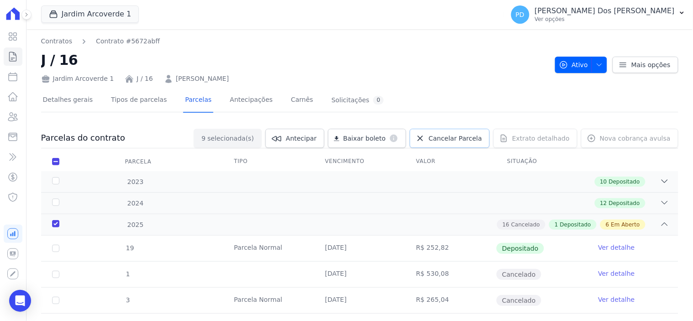
click at [466, 135] on span "Cancelar Parcela" at bounding box center [454, 138] width 53 height 9
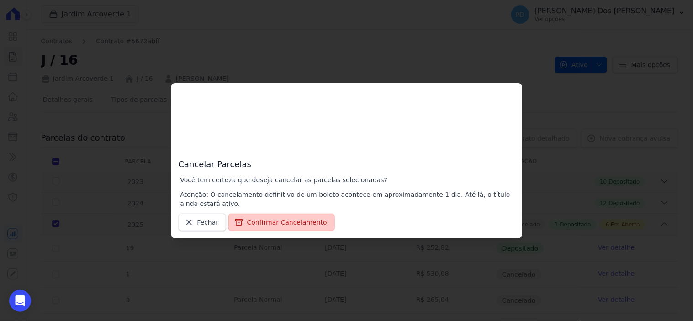
click at [287, 218] on button "Confirmar Cancelamento" at bounding box center [281, 222] width 106 height 17
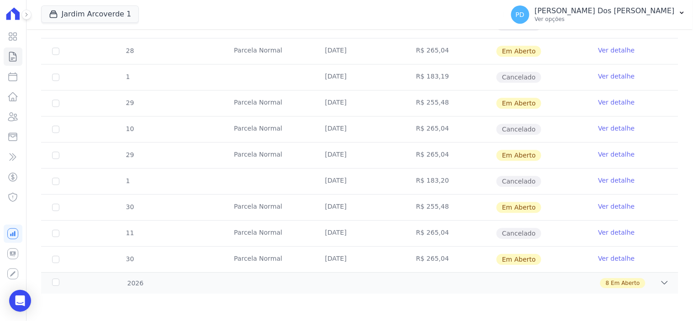
scroll to position [562, 0]
drag, startPoint x: 55, startPoint y: 283, endPoint x: 62, endPoint y: 278, distance: 8.8
click at [55, 283] on div "2026" at bounding box center [78, 284] width 57 height 10
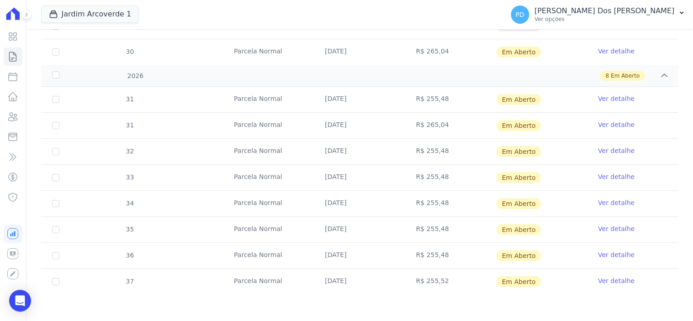
scroll to position [770, 0]
click at [613, 279] on link "Ver detalhe" at bounding box center [616, 279] width 37 height 9
click at [56, 280] on input "checkbox" at bounding box center [55, 280] width 7 height 7
checkbox input "true"
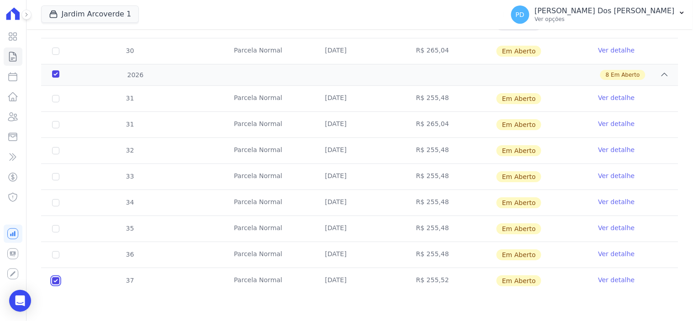
checkbox input "true"
click at [53, 253] on input "checkbox" at bounding box center [55, 254] width 7 height 7
checkbox input "true"
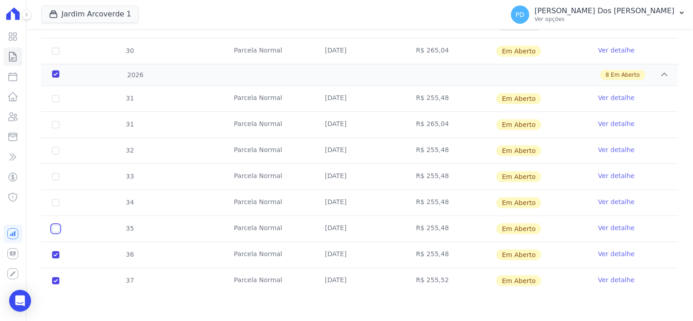
click at [55, 226] on input "checkbox" at bounding box center [55, 228] width 7 height 7
checkbox input "true"
click at [55, 200] on input "checkbox" at bounding box center [55, 202] width 7 height 7
checkbox input "true"
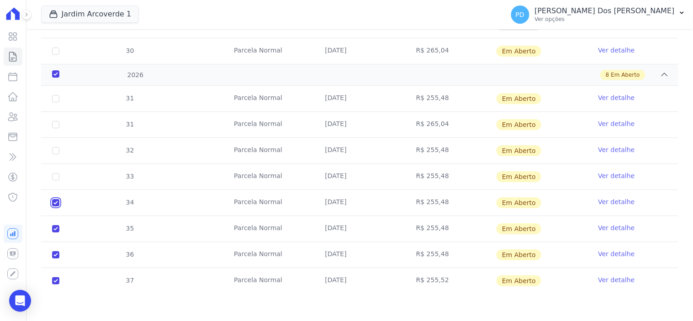
checkbox input "true"
click at [55, 178] on input "checkbox" at bounding box center [55, 176] width 7 height 7
checkbox input "true"
click at [56, 152] on input "checkbox" at bounding box center [55, 150] width 7 height 7
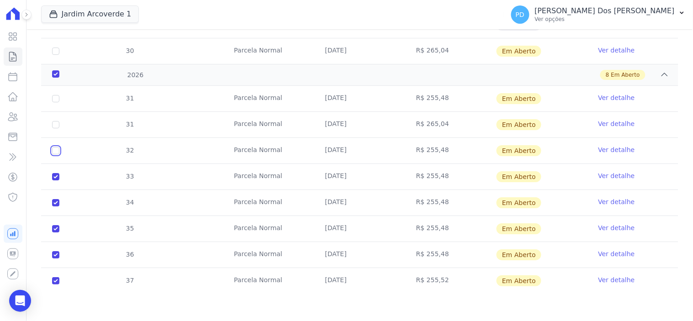
checkbox input "true"
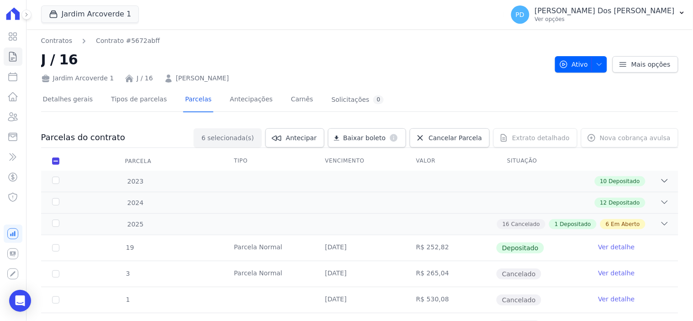
scroll to position [0, 0]
click at [453, 138] on span "Cancelar Parcela" at bounding box center [454, 138] width 53 height 9
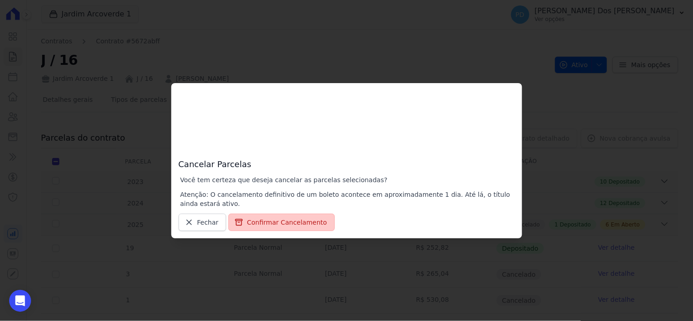
click at [284, 223] on button "Confirmar Cancelamento" at bounding box center [281, 222] width 106 height 17
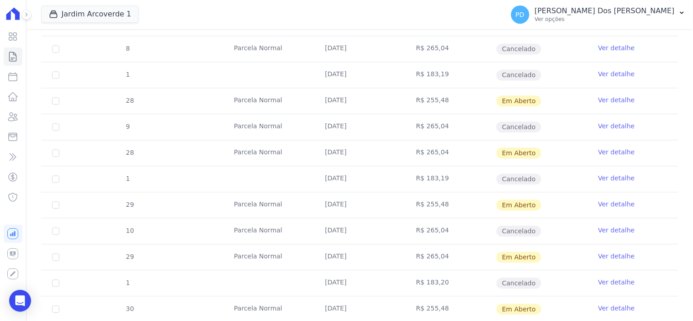
scroll to position [593, 0]
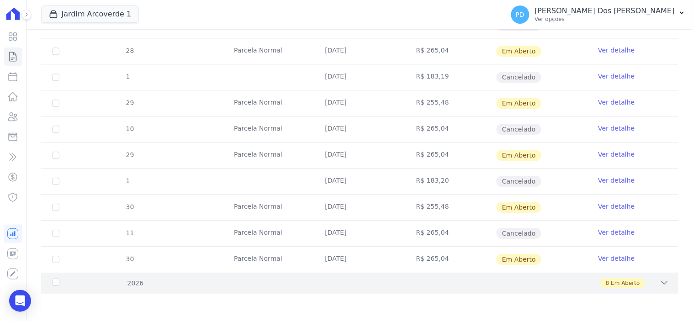
click at [59, 279] on div "2026" at bounding box center [78, 284] width 57 height 10
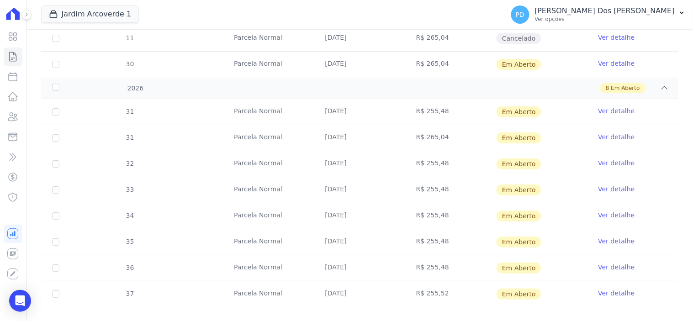
scroll to position [801, 0]
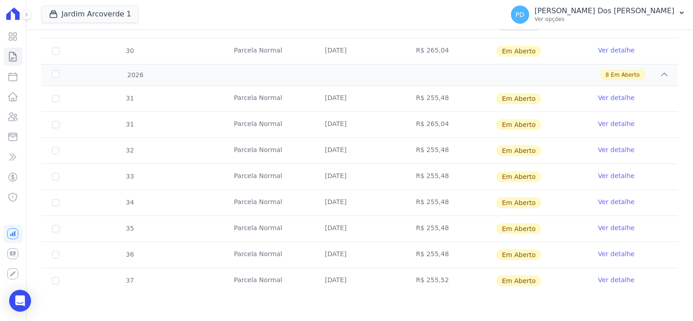
click at [601, 284] on link "Ver detalhe" at bounding box center [616, 279] width 37 height 9
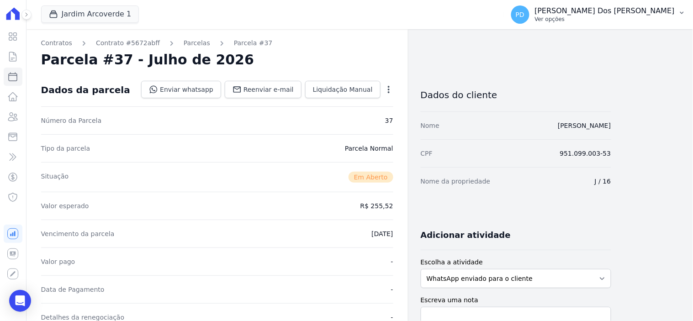
click at [678, 9] on icon "button" at bounding box center [681, 12] width 7 height 7
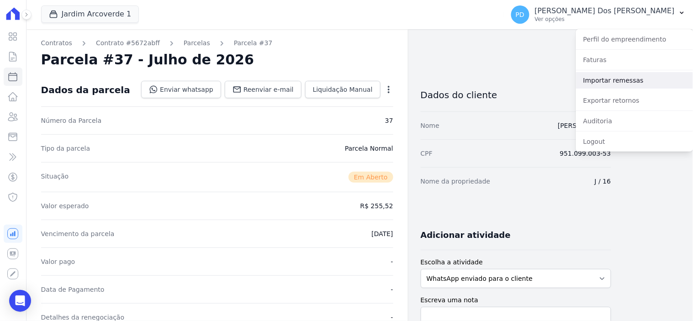
click at [621, 81] on link "Importar remessas" at bounding box center [634, 80] width 117 height 16
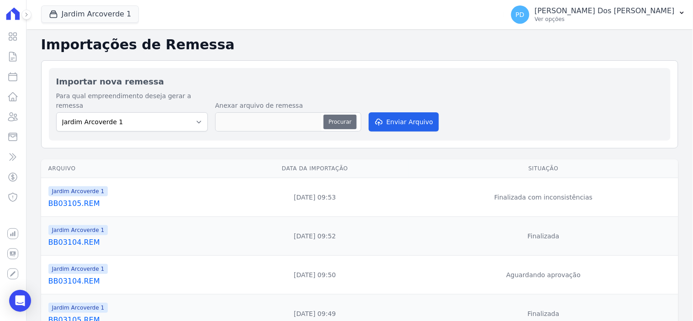
click at [346, 115] on button "Procurar" at bounding box center [339, 122] width 33 height 15
type input "BB03106.REM"
click at [394, 112] on button "Enviar Arquivo" at bounding box center [403, 121] width 70 height 19
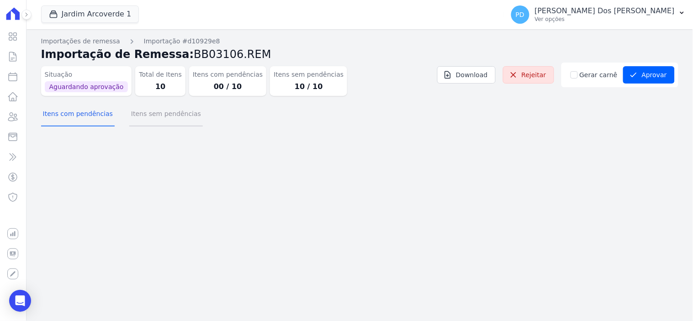
click at [174, 114] on button "Itens sem pendências" at bounding box center [166, 115] width 74 height 24
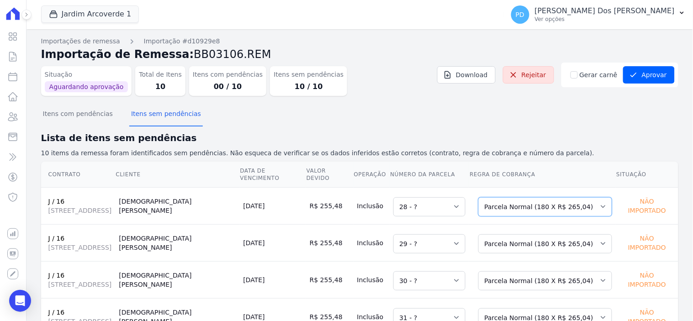
click at [508, 200] on select "Selecione uma Nova Parcela Avulsa Parcela Avulsa Existente Sinal (4 X R$ 339,00…" at bounding box center [545, 206] width 134 height 19
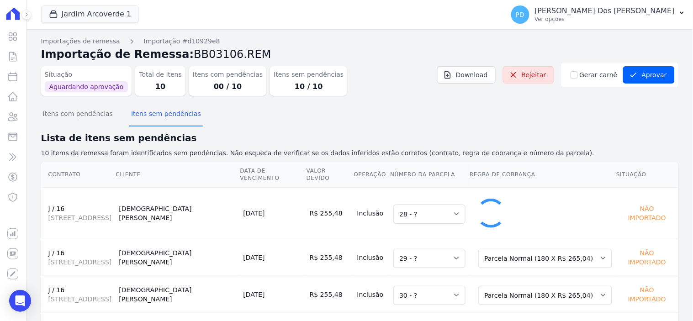
select select "1"
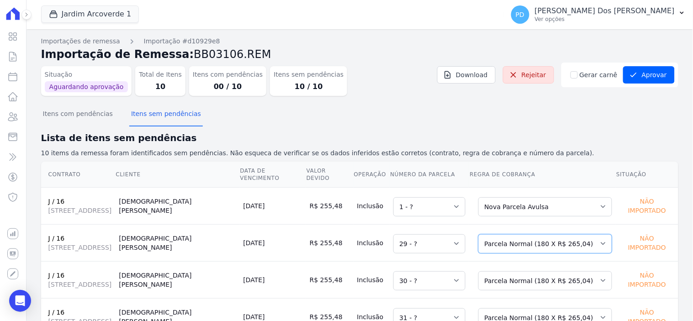
click at [519, 237] on select "Selecione uma Nova Parcela Avulsa Parcela Avulsa Existente Sinal (4 X R$ 339,00…" at bounding box center [545, 243] width 134 height 19
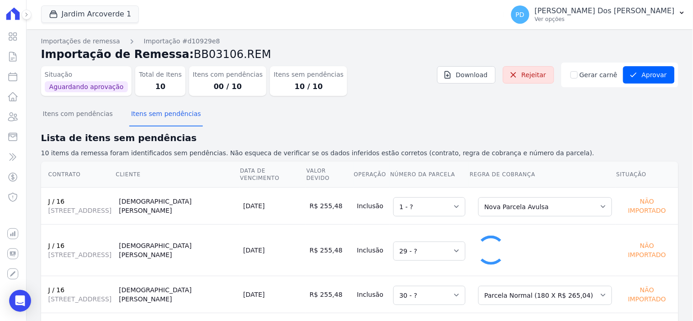
select select "1"
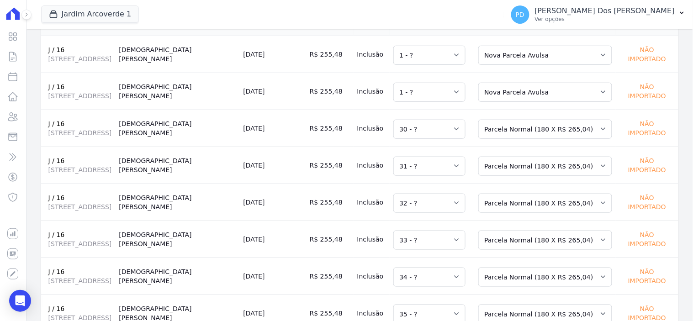
scroll to position [152, 0]
click at [537, 119] on select "Selecione uma Nova Parcela Avulsa Parcela Avulsa Existente Sinal (4 X R$ 339,00…" at bounding box center [545, 128] width 134 height 19
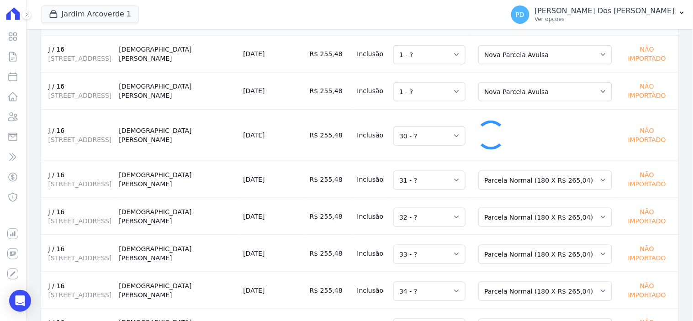
select select "1"
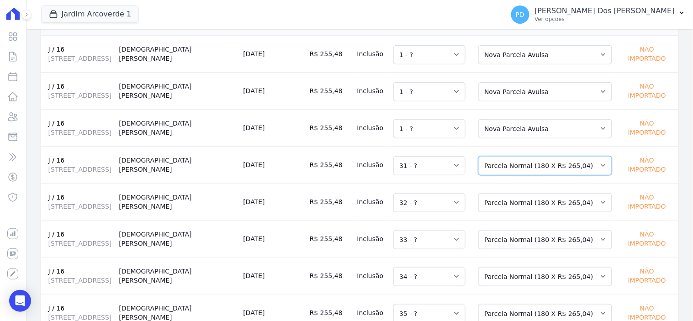
click at [530, 156] on select "Selecione uma Nova Parcela Avulsa Parcela Avulsa Existente Sinal (4 X R$ 339,00…" at bounding box center [545, 165] width 134 height 19
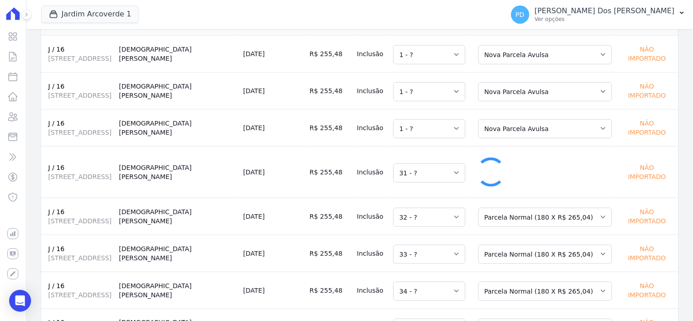
select select "1"
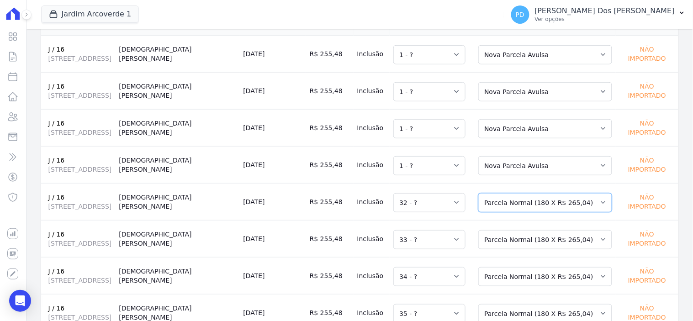
click at [531, 193] on select "Selecione uma Nova Parcela Avulsa Parcela Avulsa Existente Sinal (4 X R$ 339,00…" at bounding box center [545, 202] width 134 height 19
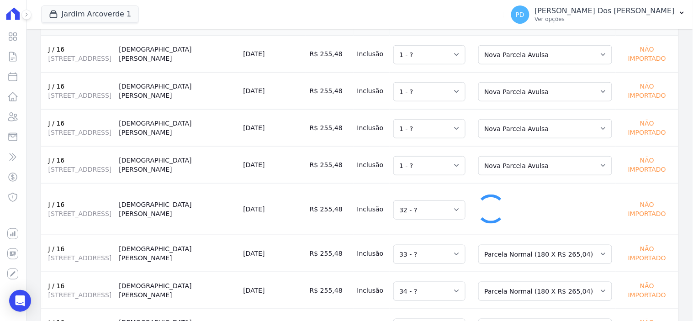
select select "1"
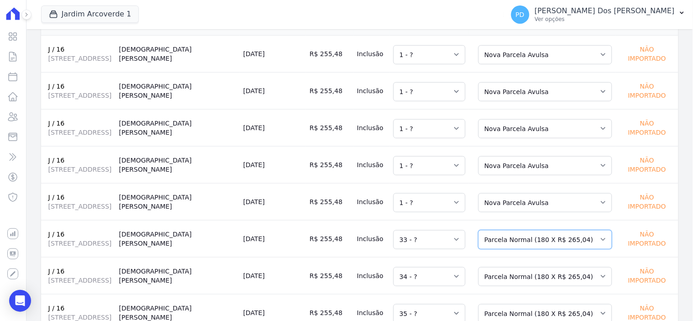
click at [530, 230] on select "Selecione uma Nova Parcela Avulsa Parcela Avulsa Existente Sinal (4 X R$ 339,00…" at bounding box center [545, 239] width 134 height 19
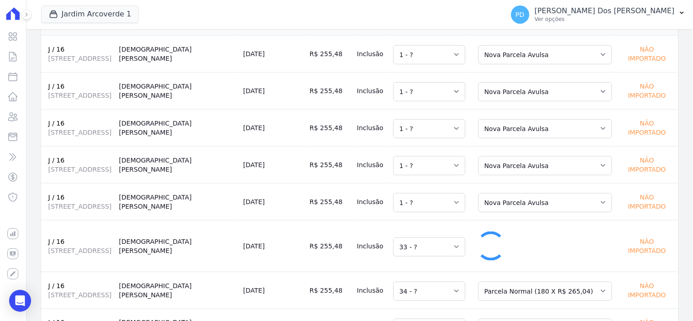
select select "1"
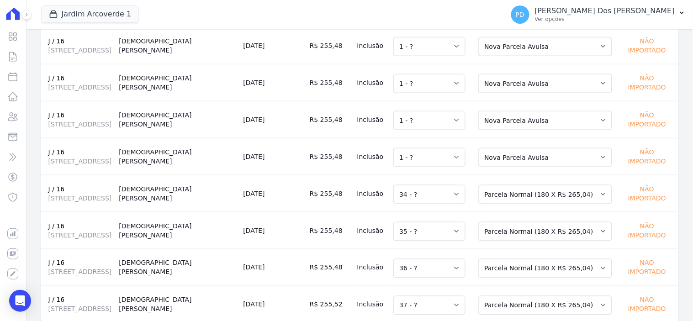
scroll to position [242, 0]
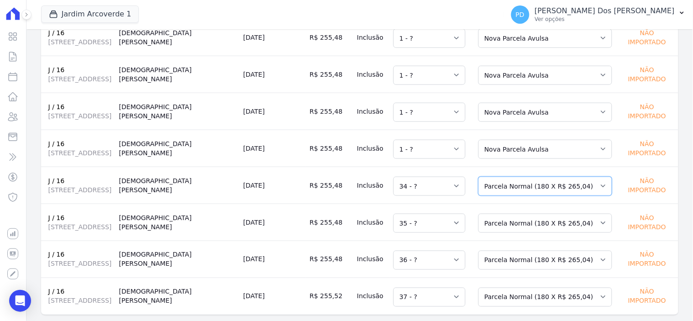
click at [516, 177] on select "Selecione uma Nova Parcela Avulsa Parcela Avulsa Existente Sinal (4 X R$ 339,00…" at bounding box center [545, 186] width 134 height 19
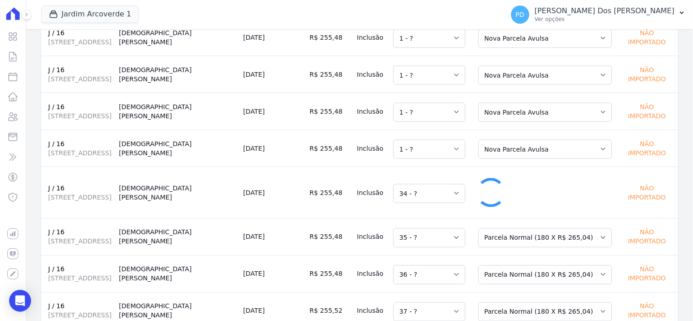
select select "1"
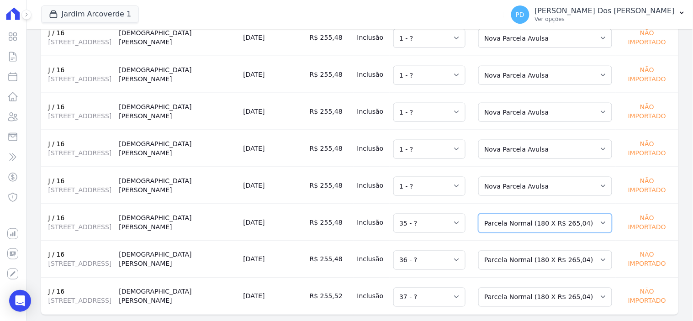
click at [524, 214] on select "Selecione uma Nova Parcela Avulsa Parcela Avulsa Existente Sinal (4 X R$ 339,00…" at bounding box center [545, 223] width 134 height 19
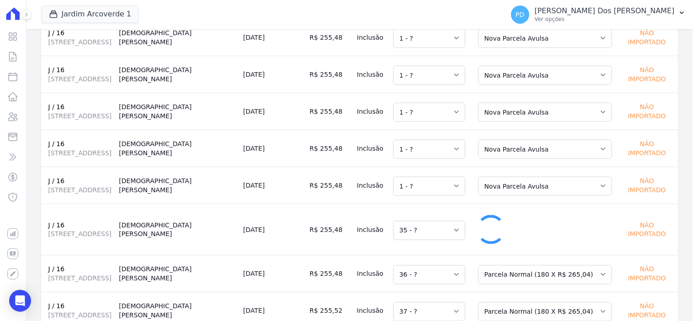
select select "1"
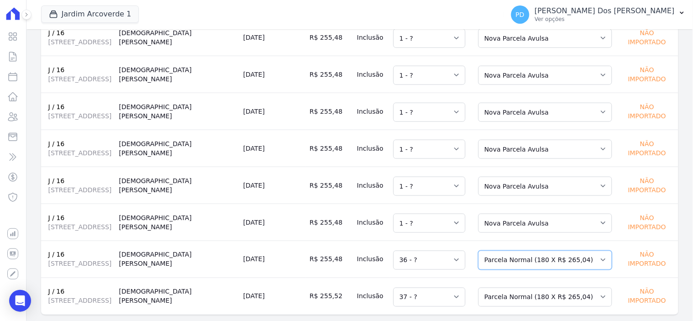
click at [531, 251] on select "Selecione uma Nova Parcela Avulsa Parcela Avulsa Existente Sinal (4 X R$ 339,00…" at bounding box center [545, 260] width 134 height 19
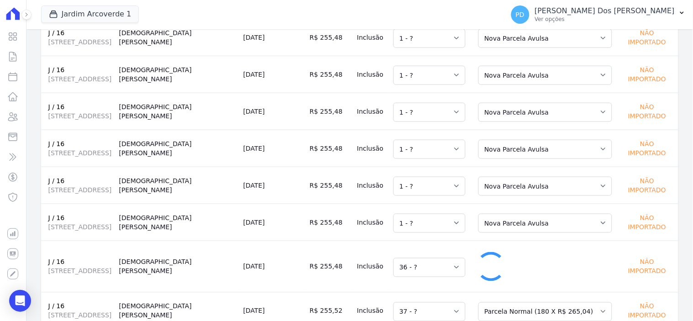
select select "1"
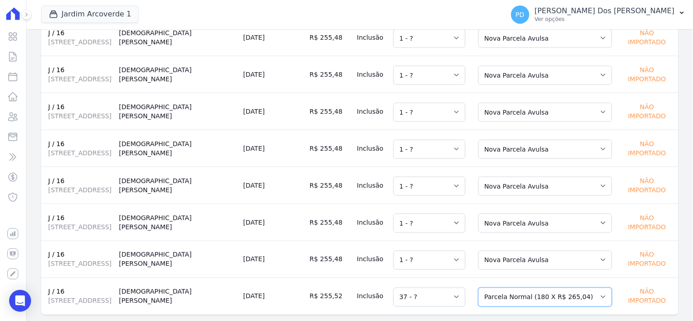
click at [539, 288] on select "Selecione uma Nova Parcela Avulsa Parcela Avulsa Existente Sinal (4 X R$ 339,00…" at bounding box center [545, 297] width 134 height 19
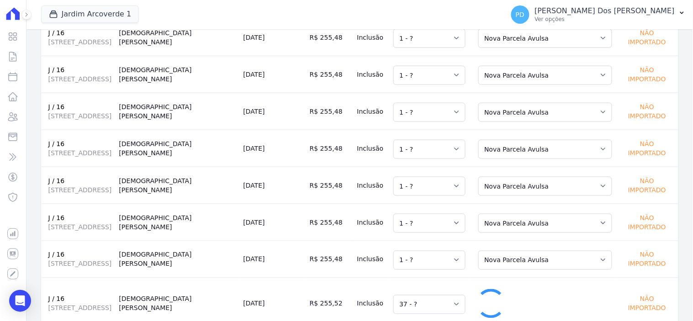
select select "1"
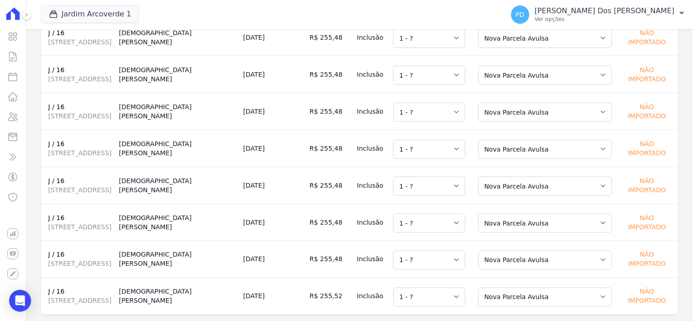
scroll to position [0, 0]
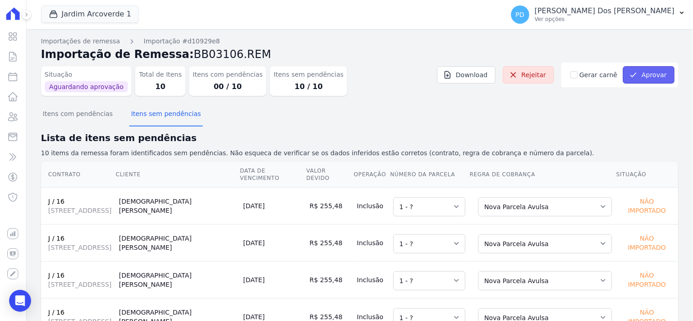
click at [638, 70] on button "Aprovar" at bounding box center [649, 74] width 52 height 17
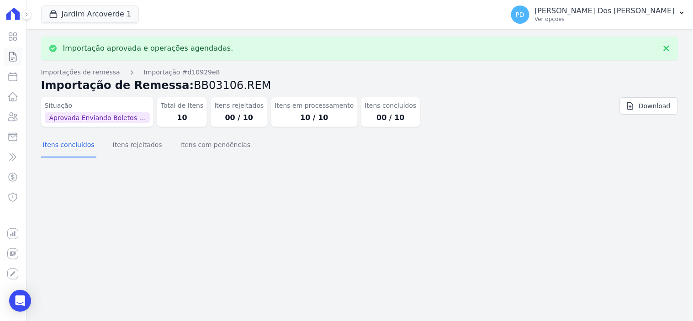
click at [10, 56] on icon at bounding box center [13, 56] width 7 height 9
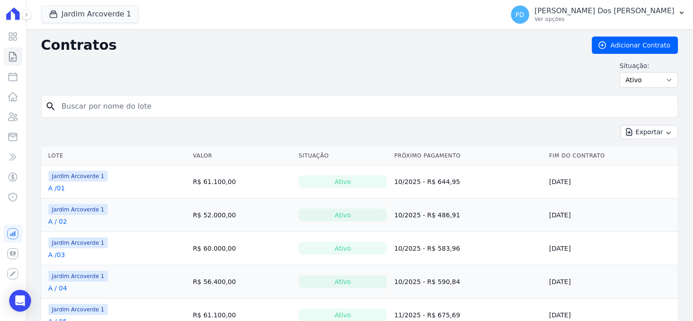
click at [92, 96] on div "search" at bounding box center [359, 106] width 637 height 23
click at [96, 103] on input "search" at bounding box center [365, 106] width 618 height 18
type input "j / 16"
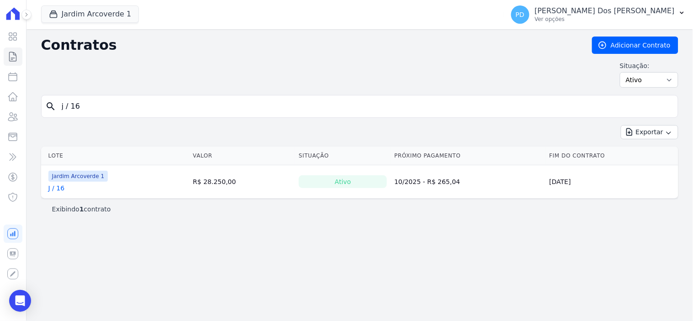
click at [57, 189] on link "J / 16" at bounding box center [56, 188] width 16 height 9
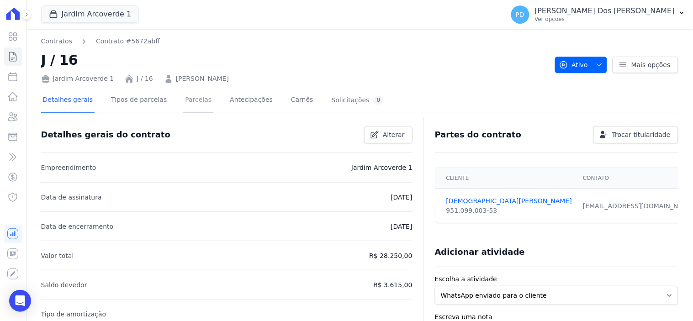
click at [187, 100] on link "Parcelas" at bounding box center [198, 101] width 30 height 24
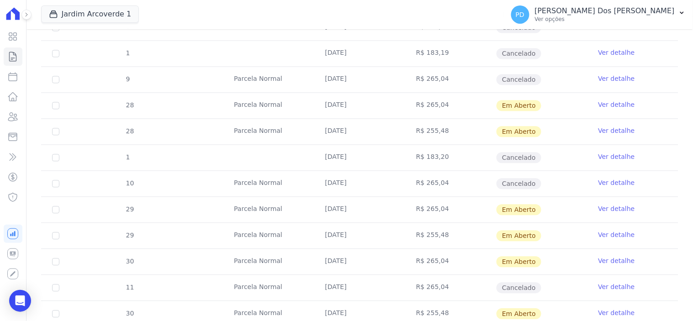
scroll to position [562, 0]
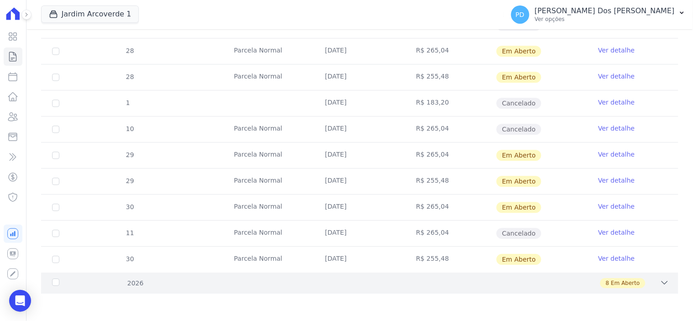
click at [53, 282] on div "2026" at bounding box center [78, 284] width 57 height 10
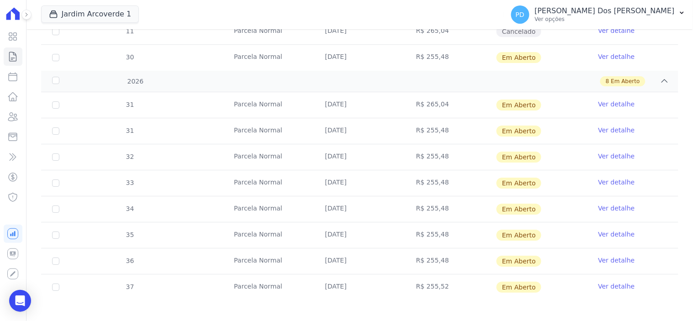
scroll to position [770, 0]
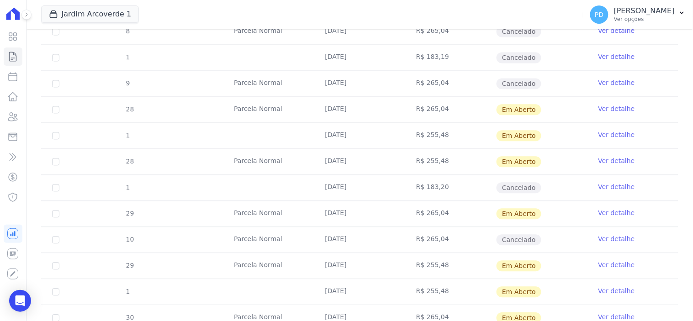
scroll to position [488, 0]
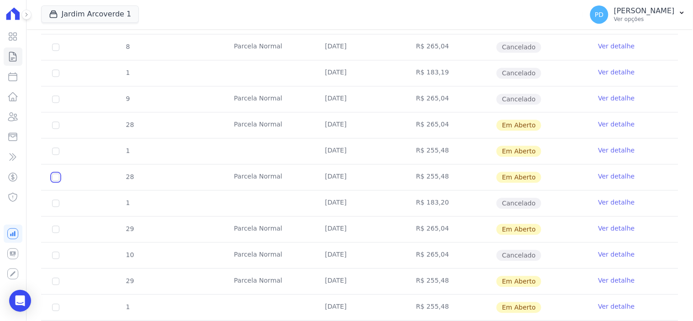
click at [55, 177] on input "checkbox" at bounding box center [55, 177] width 7 height 7
checkbox input "true"
click at [57, 281] on input "checkbox" at bounding box center [55, 281] width 7 height 7
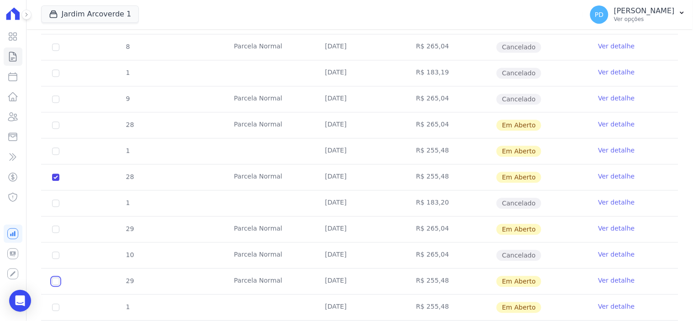
checkbox input "true"
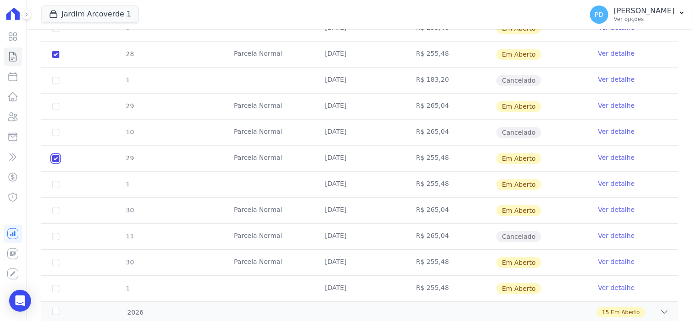
scroll to position [640, 0]
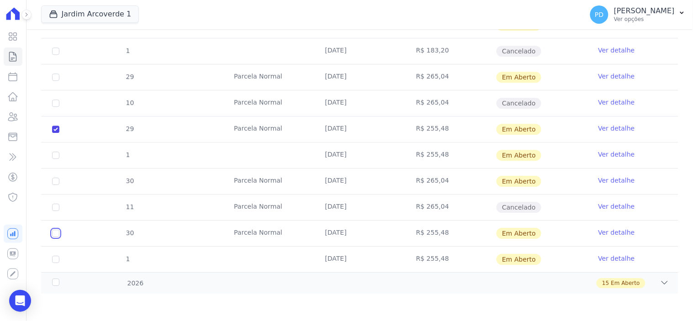
click at [55, 235] on input "checkbox" at bounding box center [55, 233] width 7 height 7
checkbox input "true"
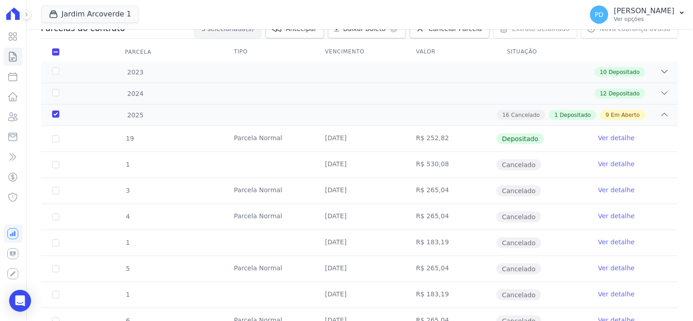
scroll to position [0, 0]
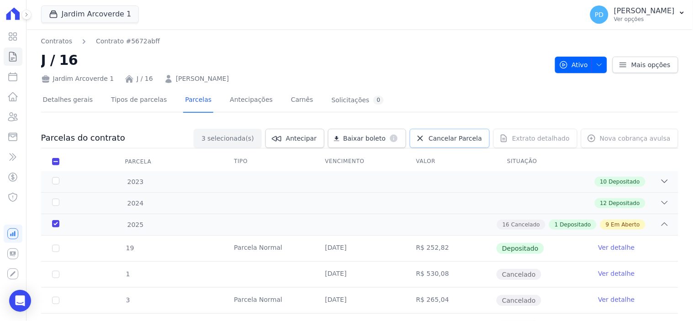
click at [449, 138] on span "Cancelar Parcela" at bounding box center [454, 138] width 53 height 9
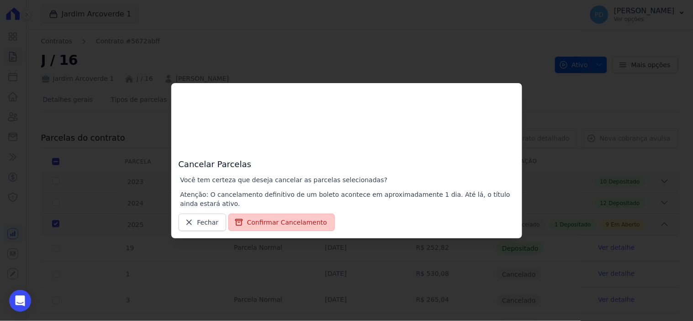
click at [294, 221] on button "Confirmar Cancelamento" at bounding box center [281, 222] width 106 height 17
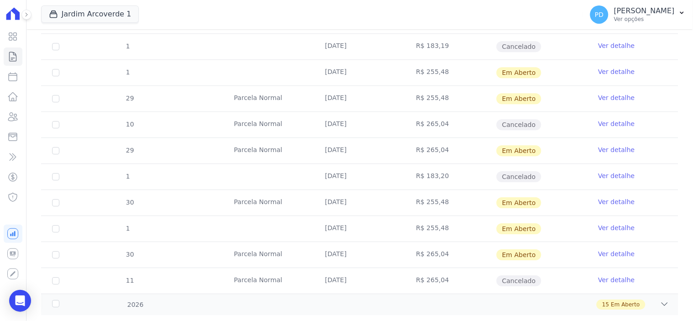
scroll to position [671, 0]
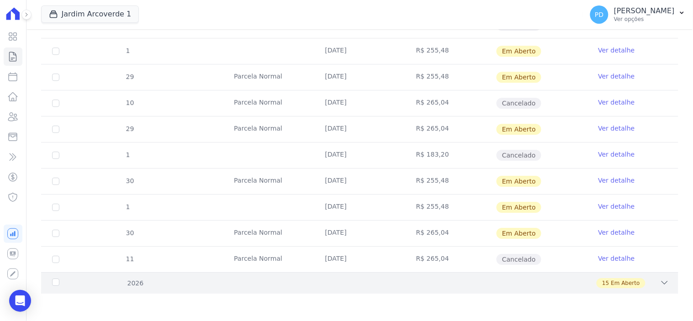
click at [56, 279] on div "2026" at bounding box center [78, 284] width 57 height 10
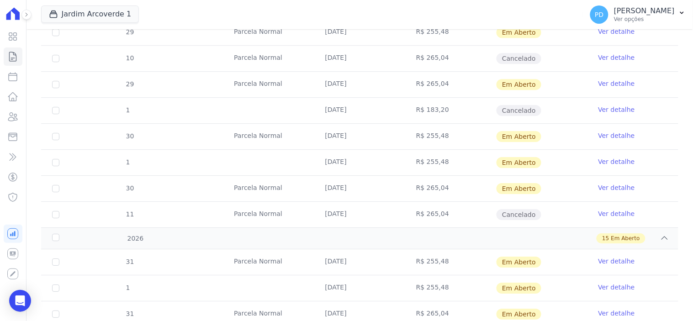
scroll to position [773, 0]
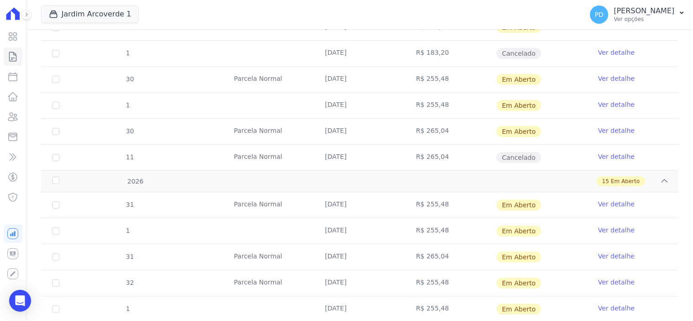
click at [613, 206] on link "Ver detalhe" at bounding box center [616, 204] width 37 height 9
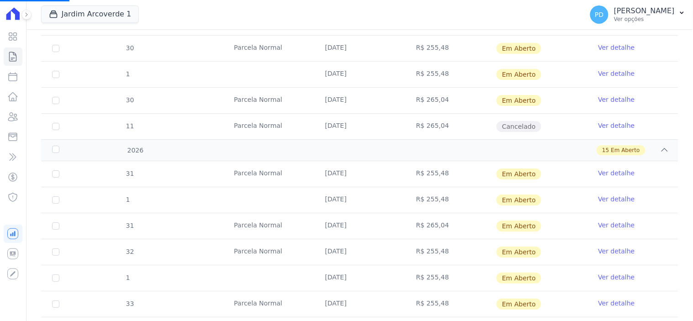
scroll to position [742, 0]
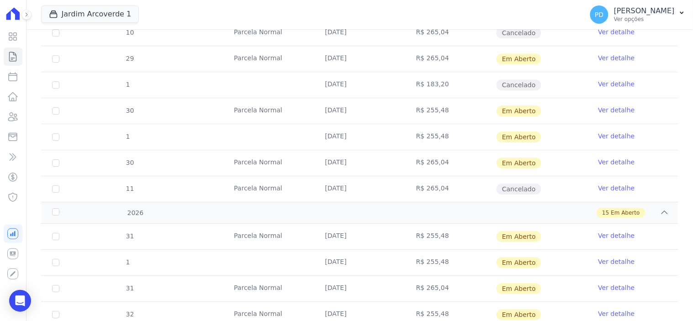
scroll to position [862, 0]
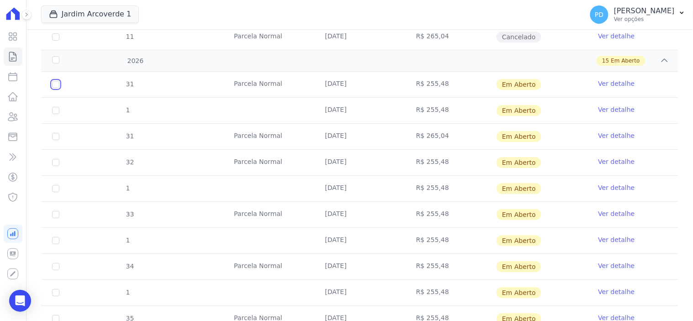
click at [53, 85] on input "checkbox" at bounding box center [55, 84] width 7 height 7
checkbox input "true"
click at [52, 161] on input "checkbox" at bounding box center [55, 162] width 7 height 7
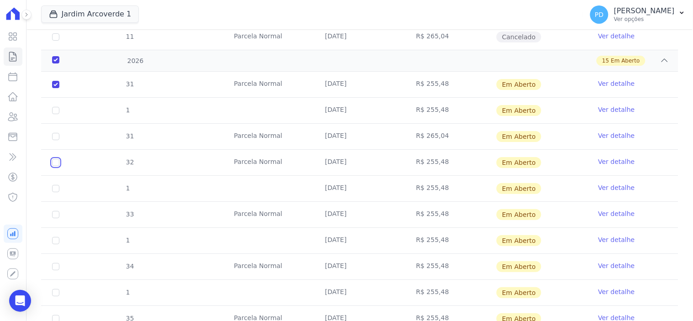
checkbox input "true"
click at [53, 216] on input "checkbox" at bounding box center [55, 214] width 7 height 7
checkbox input "true"
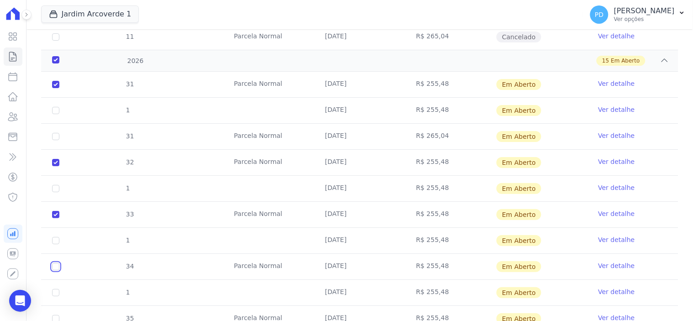
click at [56, 267] on input "checkbox" at bounding box center [55, 266] width 7 height 7
checkbox input "true"
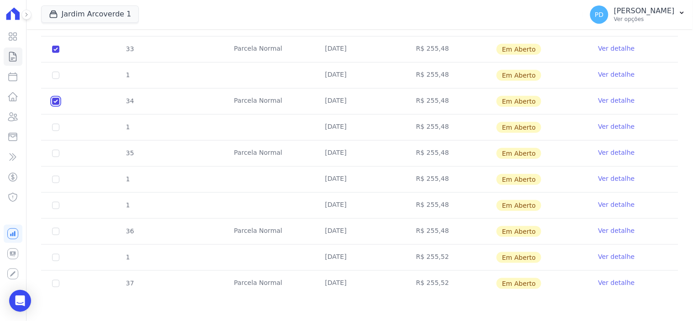
scroll to position [1031, 0]
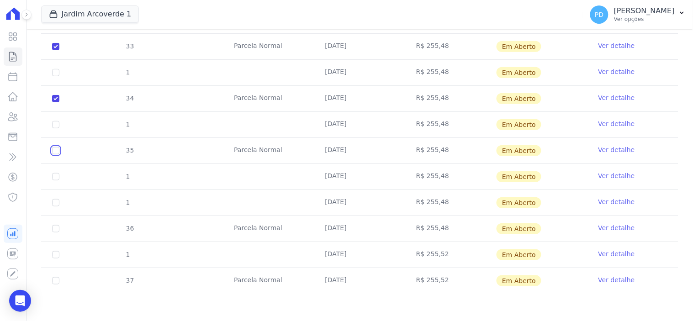
click at [55, 152] on input "checkbox" at bounding box center [55, 150] width 7 height 7
checkbox input "true"
click at [55, 231] on input "checkbox" at bounding box center [55, 228] width 7 height 7
checkbox input "true"
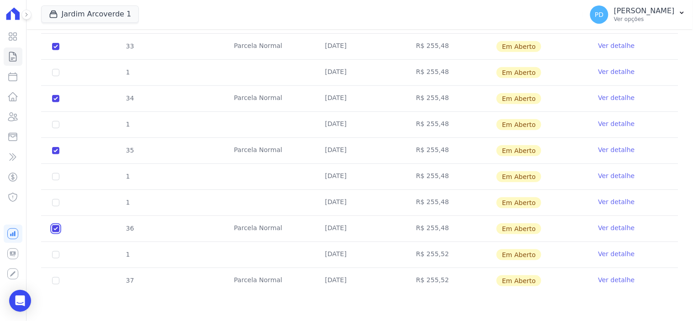
checkbox input "true"
click at [57, 283] on input "checkbox" at bounding box center [55, 280] width 7 height 7
checkbox input "true"
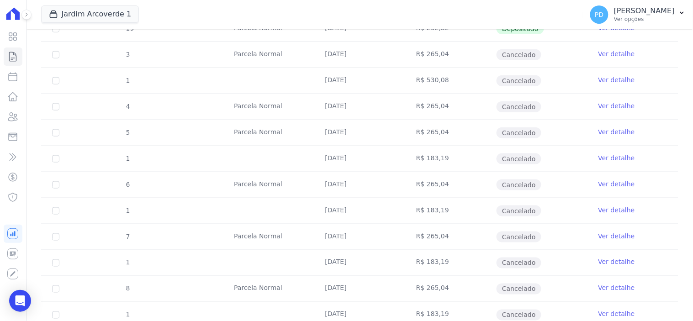
scroll to position [0, 0]
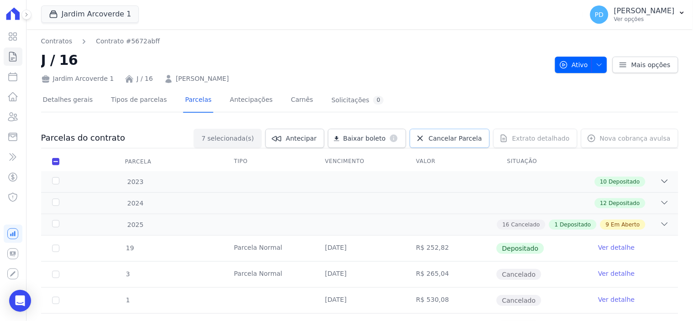
click at [447, 138] on span "Cancelar Parcela" at bounding box center [454, 138] width 53 height 9
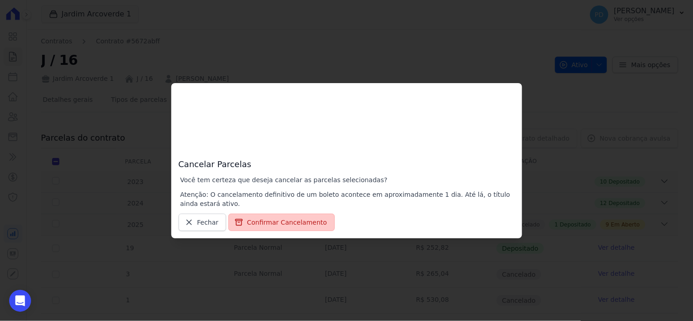
click at [257, 218] on button "Confirmar Cancelamento" at bounding box center [281, 222] width 106 height 17
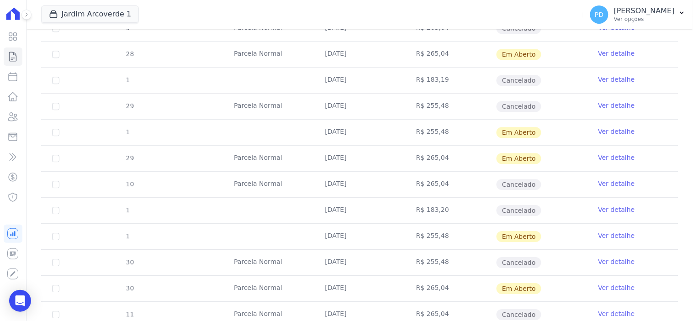
scroll to position [519, 0]
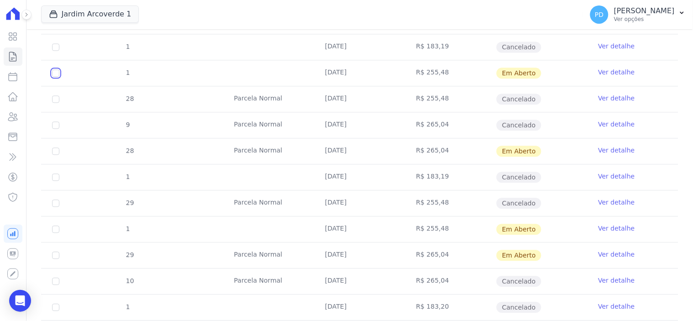
click at [54, 73] on input "checkbox" at bounding box center [55, 72] width 7 height 7
checkbox input "true"
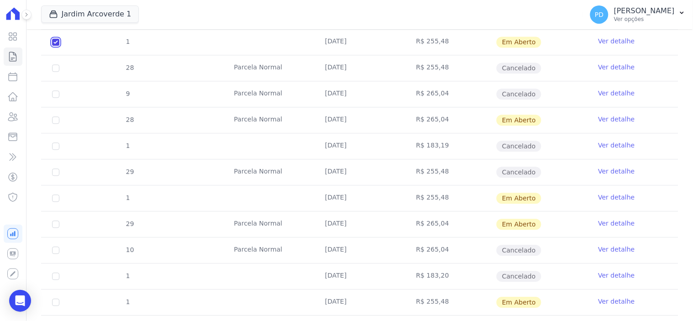
scroll to position [488, 0]
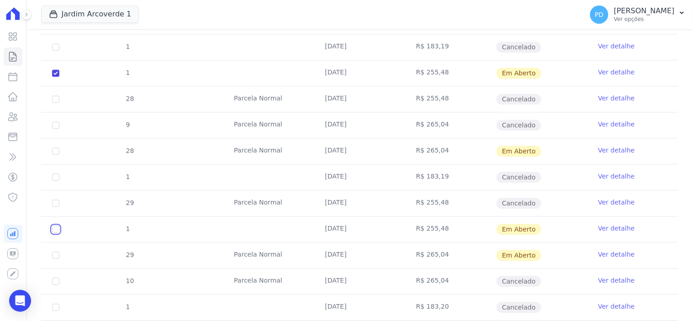
click at [55, 230] on input "checkbox" at bounding box center [55, 229] width 7 height 7
checkbox input "true"
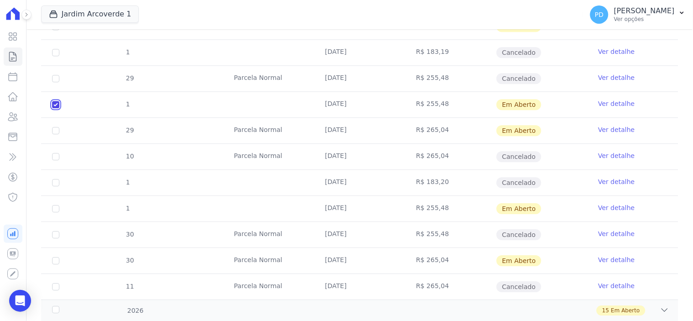
scroll to position [640, 0]
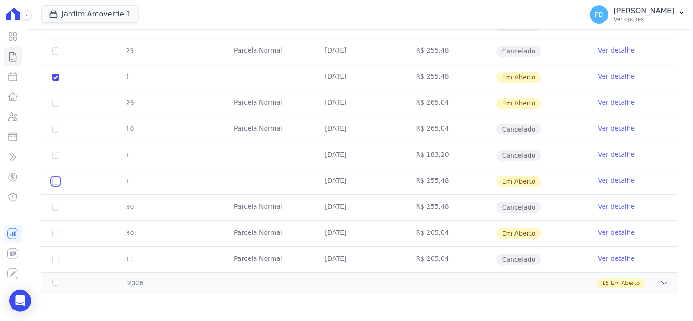
click at [55, 183] on input "checkbox" at bounding box center [55, 181] width 7 height 7
checkbox input "true"
click at [58, 282] on div "2026" at bounding box center [78, 284] width 57 height 10
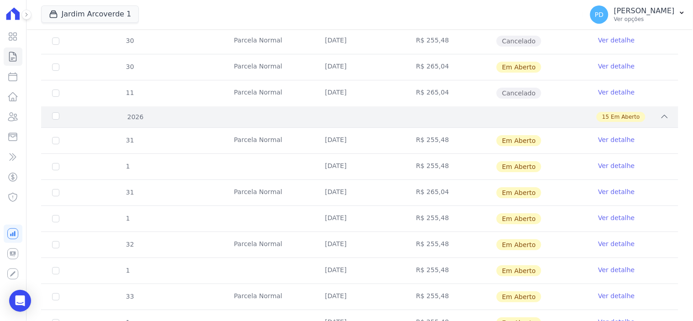
scroll to position [843, 0]
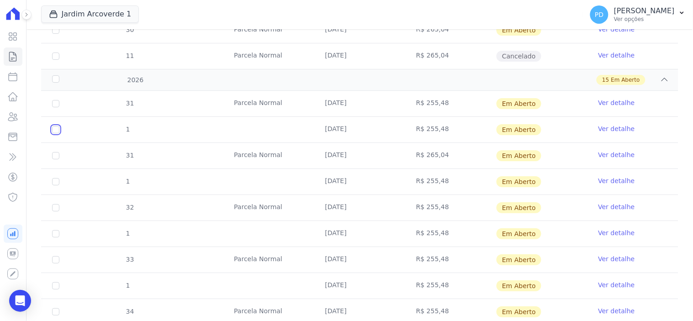
click at [53, 131] on input "checkbox" at bounding box center [55, 129] width 7 height 7
checkbox input "true"
click at [55, 183] on input "checkbox" at bounding box center [55, 181] width 7 height 7
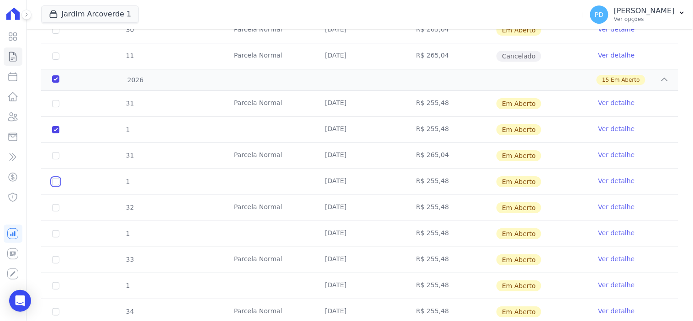
checkbox input "true"
click at [55, 234] on input "checkbox" at bounding box center [55, 233] width 7 height 7
checkbox input "true"
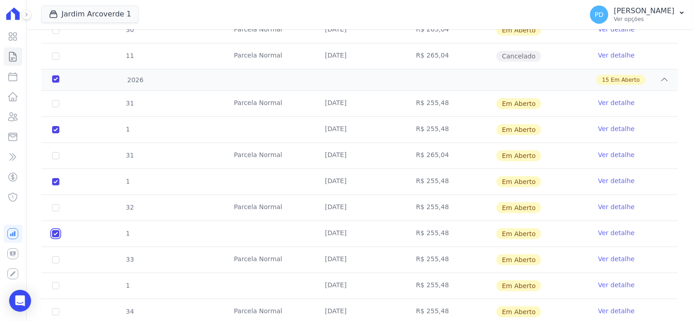
checkbox input "true"
click at [57, 286] on input "checkbox" at bounding box center [55, 285] width 7 height 7
checkbox input "true"
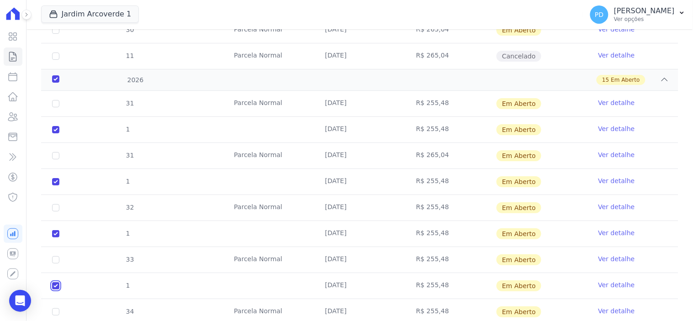
checkbox input "true"
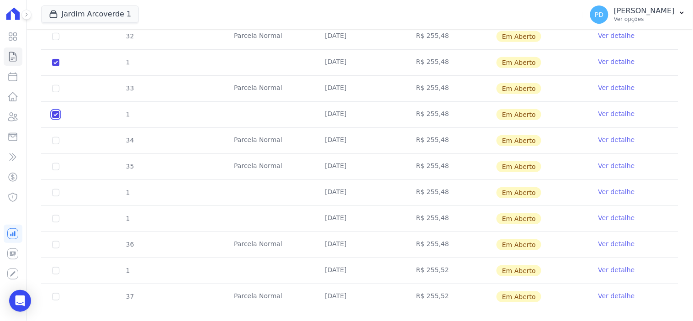
scroll to position [1031, 0]
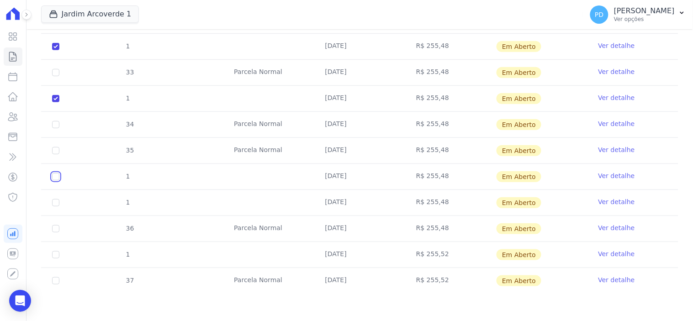
click at [53, 176] on input "checkbox" at bounding box center [55, 176] width 7 height 7
checkbox input "true"
click at [55, 202] on input "checkbox" at bounding box center [55, 202] width 7 height 7
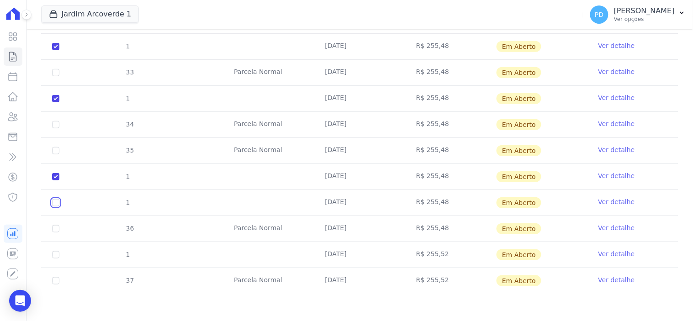
checkbox input "true"
click at [56, 256] on input "checkbox" at bounding box center [55, 254] width 7 height 7
checkbox input "true"
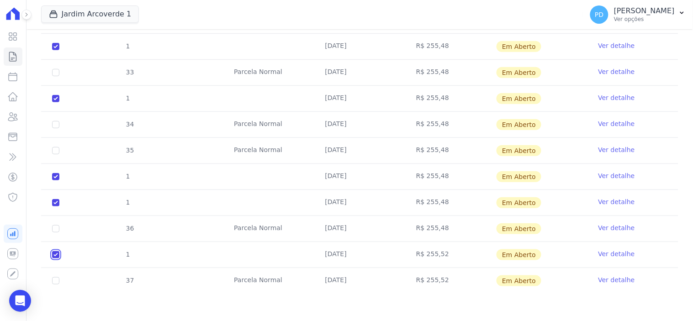
checkbox input "true"
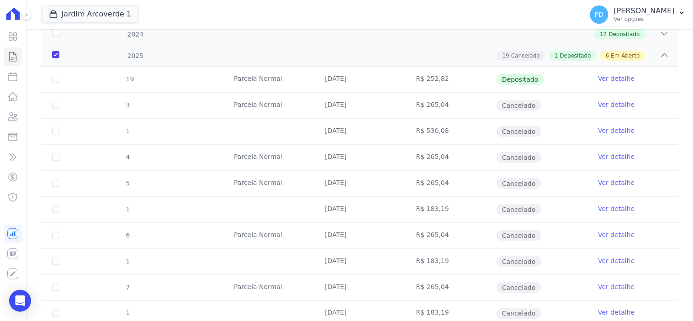
scroll to position [0, 0]
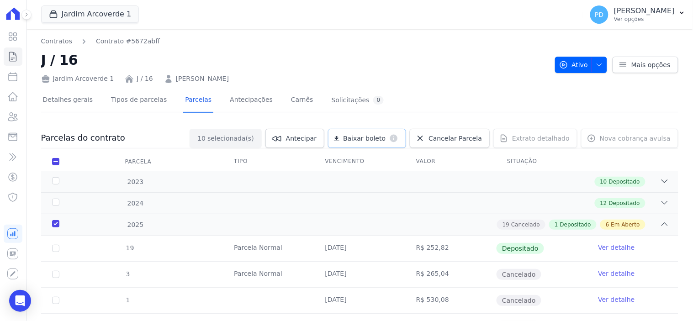
click at [375, 135] on span "Baixar boleto" at bounding box center [364, 138] width 42 height 9
click at [55, 159] on input "checkbox" at bounding box center [55, 161] width 7 height 7
checkbox input "false"
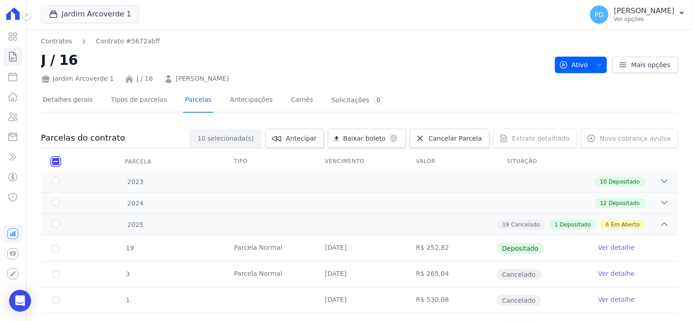
checkbox input "false"
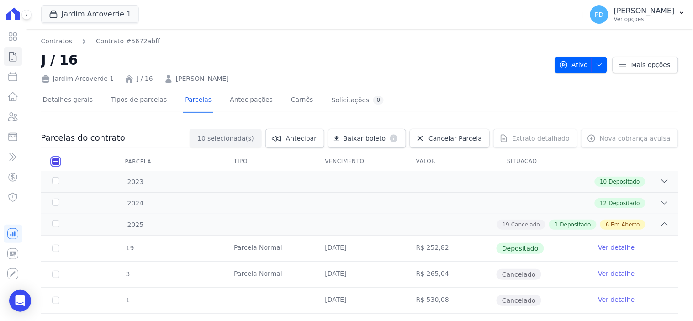
checkbox input "false"
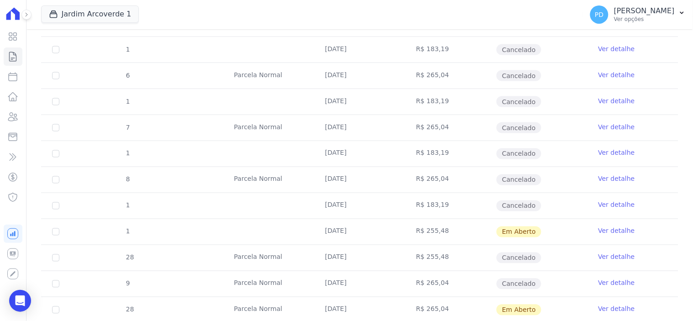
scroll to position [405, 0]
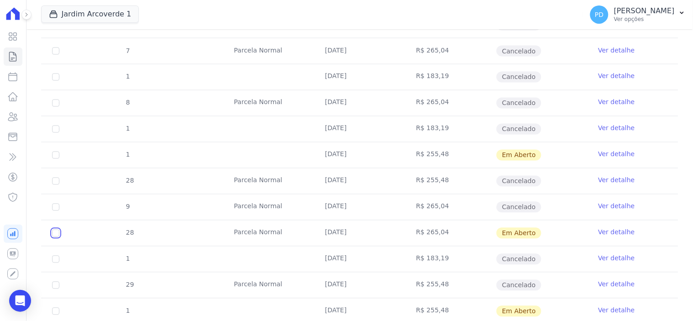
click at [55, 234] on input "checkbox" at bounding box center [55, 233] width 7 height 7
checkbox input "true"
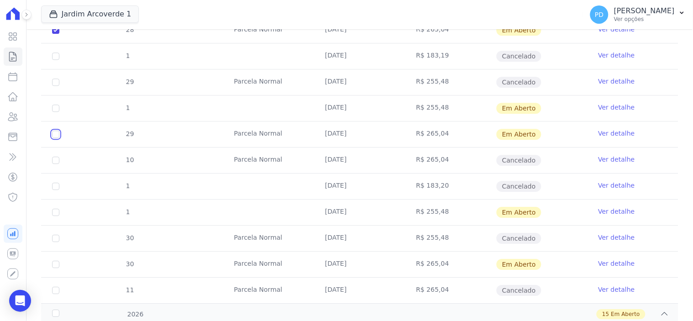
click at [55, 136] on input "checkbox" at bounding box center [55, 134] width 7 height 7
checkbox input "true"
click at [53, 263] on input "checkbox" at bounding box center [55, 264] width 7 height 7
checkbox input "true"
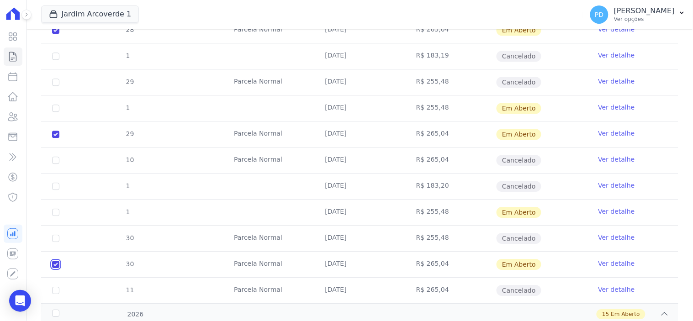
checkbox input "true"
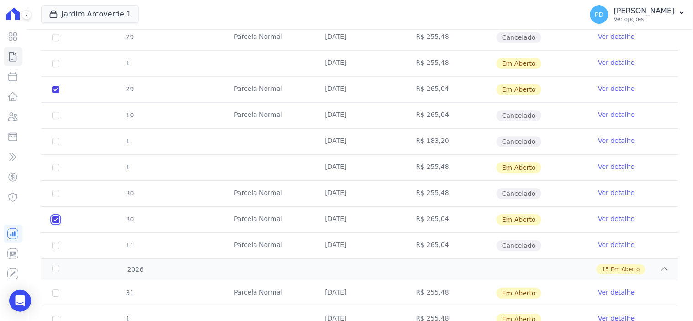
scroll to position [761, 0]
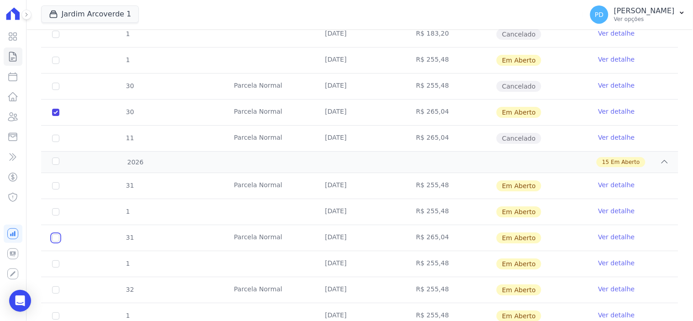
click at [55, 239] on input "checkbox" at bounding box center [55, 237] width 7 height 7
checkbox input "true"
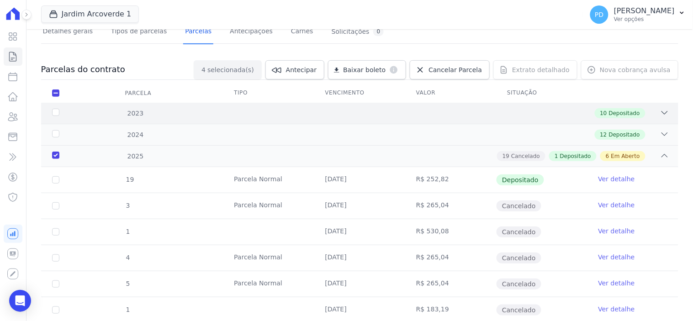
scroll to position [0, 0]
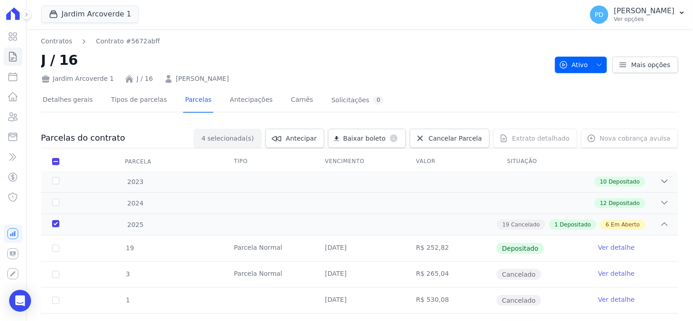
click at [370, 140] on div "Baixar boleto default" at bounding box center [367, 138] width 78 height 19
click at [370, 135] on div "Baixar boleto default" at bounding box center [367, 138] width 78 height 19
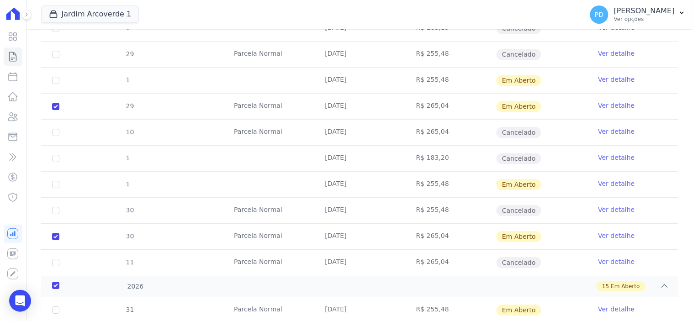
scroll to position [761, 0]
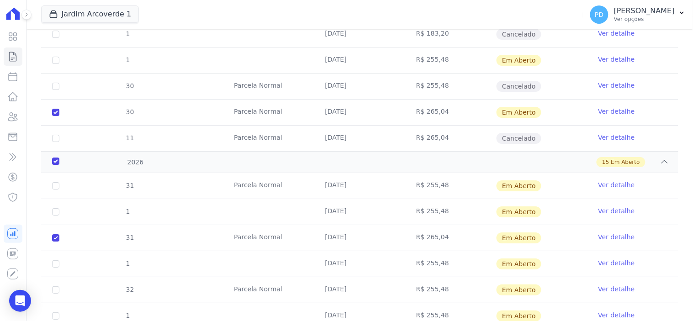
click at [609, 238] on link "Ver detalhe" at bounding box center [616, 236] width 37 height 9
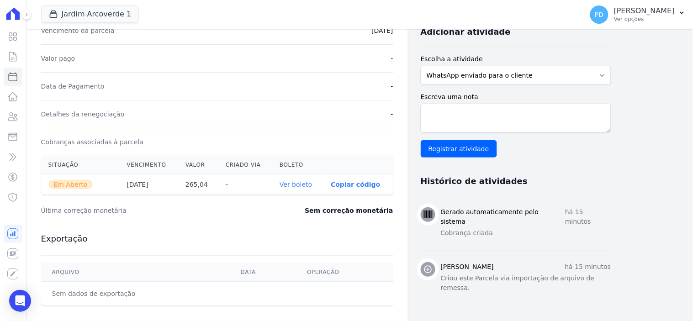
scroll to position [203, 0]
click at [301, 183] on link "Ver boleto" at bounding box center [295, 184] width 32 height 7
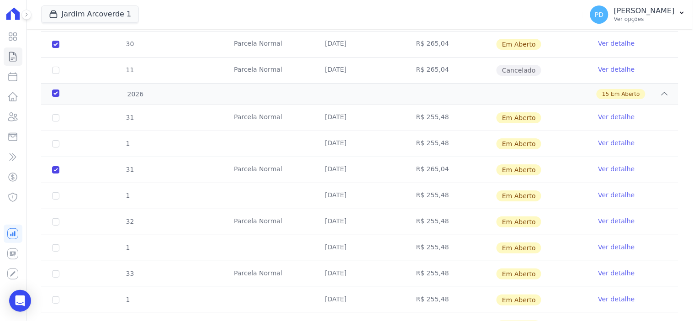
scroll to position [811, 0]
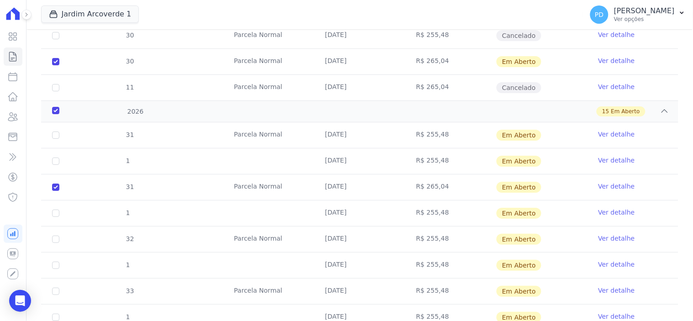
click at [606, 59] on link "Ver detalhe" at bounding box center [616, 60] width 37 height 9
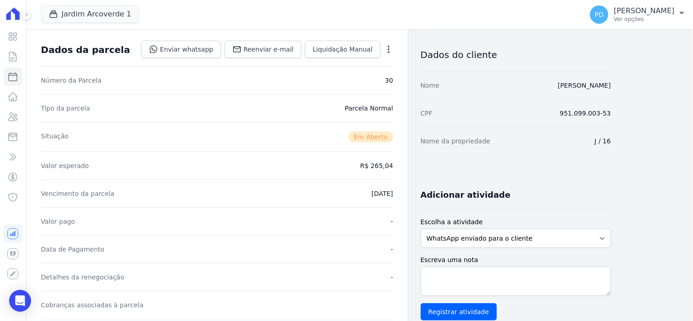
scroll to position [152, 0]
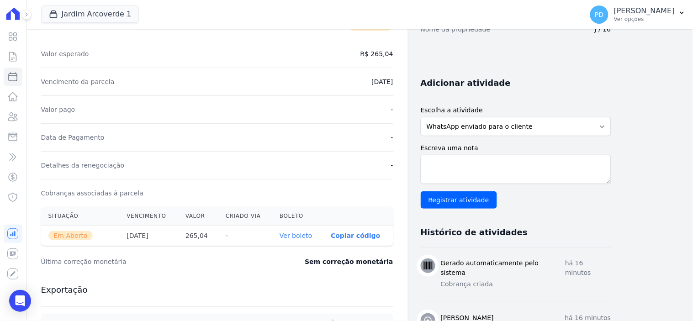
click at [303, 234] on link "Ver boleto" at bounding box center [295, 235] width 32 height 7
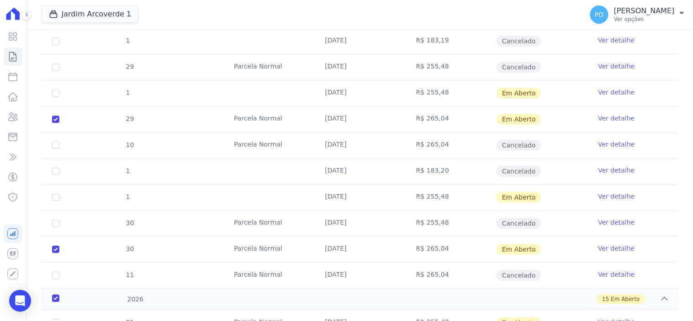
scroll to position [609, 0]
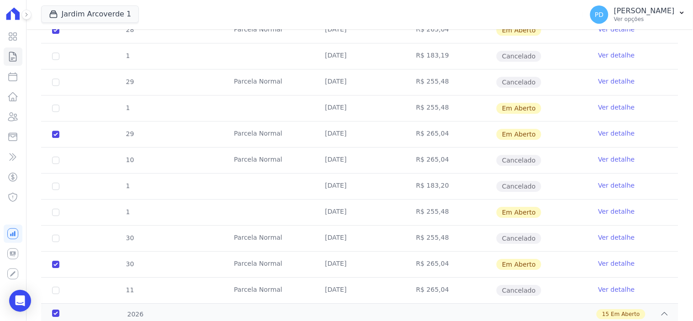
click at [608, 133] on link "Ver detalhe" at bounding box center [616, 133] width 37 height 9
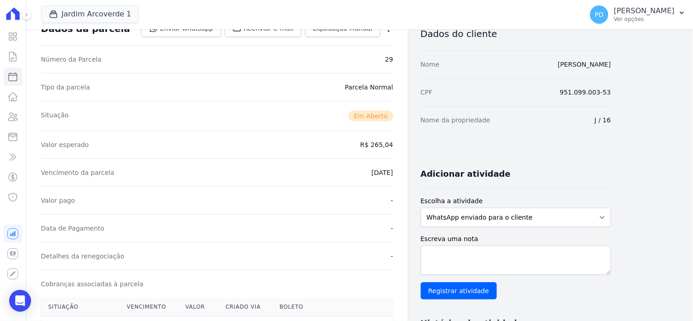
scroll to position [253, 0]
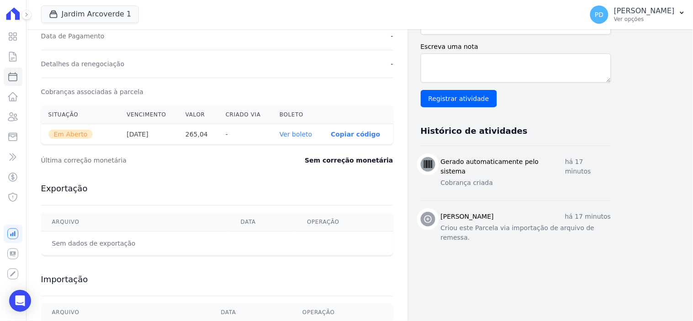
click at [303, 133] on link "Ver boleto" at bounding box center [295, 134] width 32 height 7
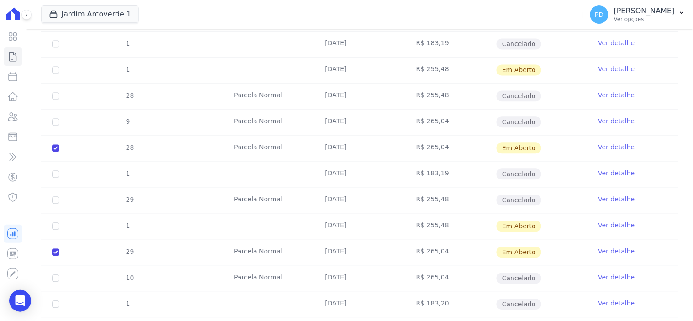
scroll to position [507, 0]
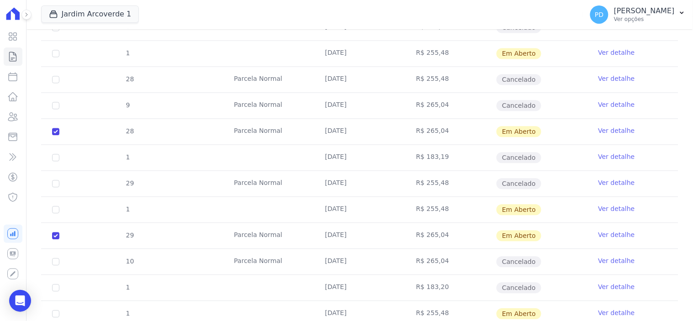
click at [613, 129] on link "Ver detalhe" at bounding box center [616, 130] width 37 height 9
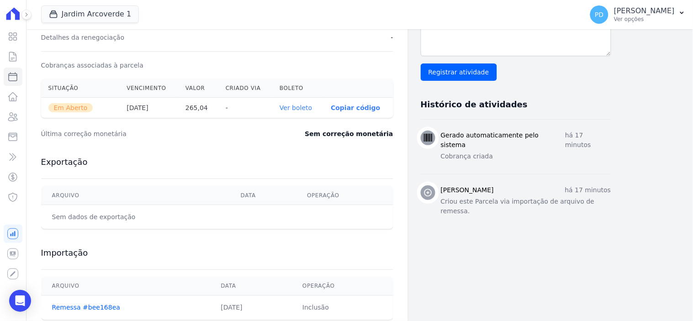
scroll to position [304, 0]
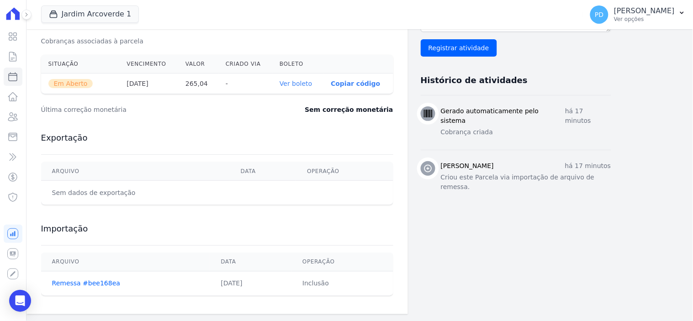
click at [298, 85] on link "Ver boleto" at bounding box center [295, 83] width 32 height 7
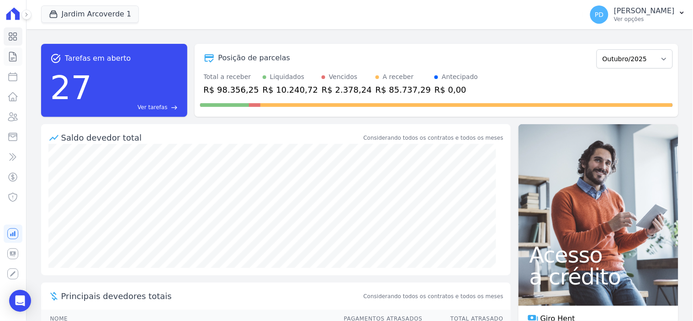
click at [12, 56] on icon at bounding box center [12, 56] width 11 height 11
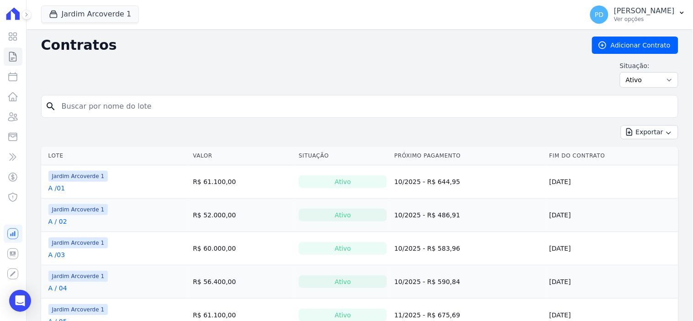
click at [126, 109] on input "search" at bounding box center [365, 106] width 618 height 18
type input "J / 26"
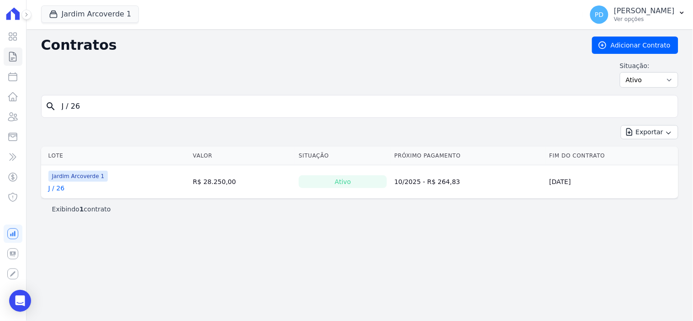
click at [59, 190] on link "J / 26" at bounding box center [56, 188] width 16 height 9
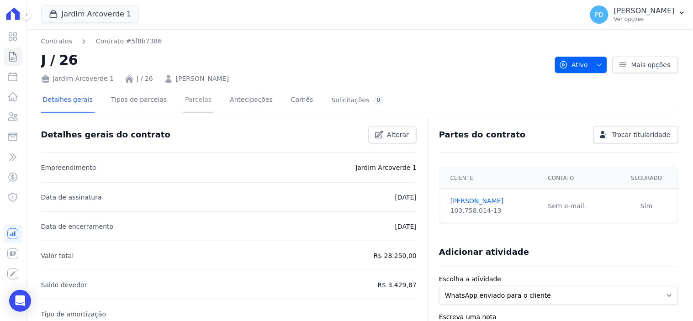
click at [186, 99] on link "Parcelas" at bounding box center [198, 101] width 30 height 24
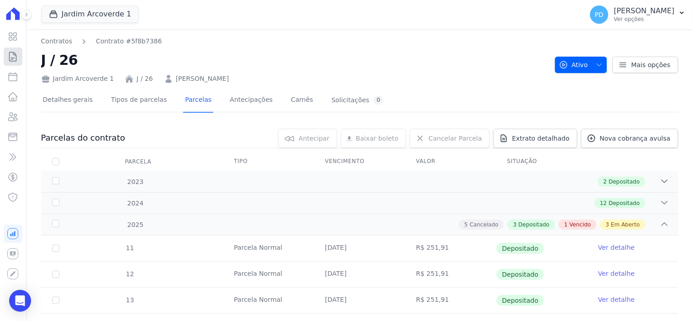
click at [10, 56] on icon at bounding box center [12, 56] width 11 height 11
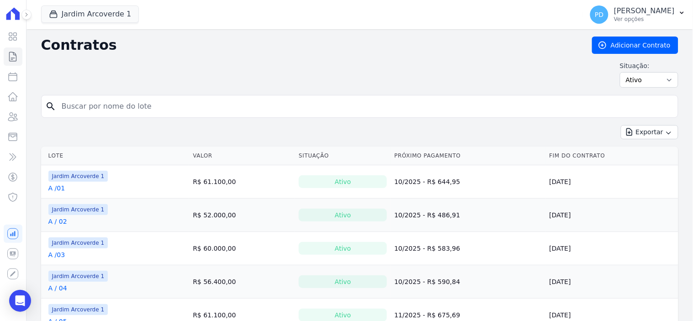
click at [80, 110] on input "search" at bounding box center [365, 106] width 618 height 18
type input "J / 16"
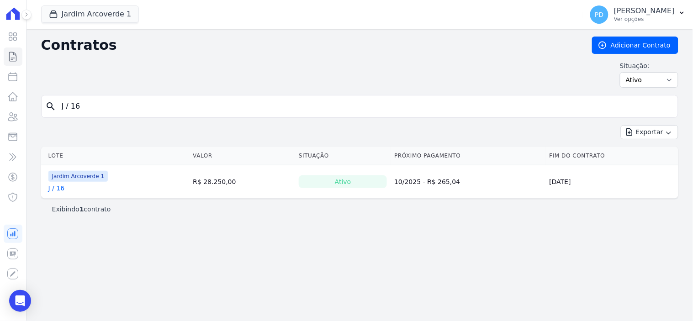
click at [60, 187] on link "J / 16" at bounding box center [56, 188] width 16 height 9
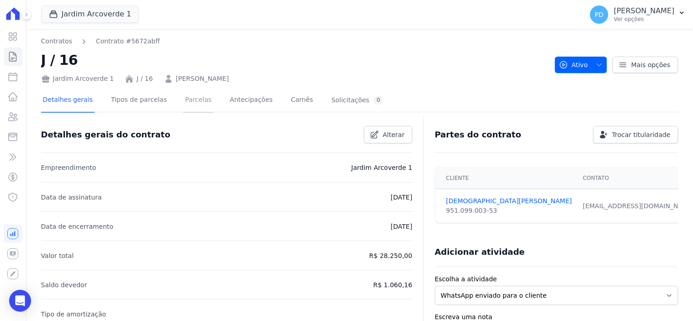
click at [190, 100] on link "Parcelas" at bounding box center [198, 101] width 30 height 24
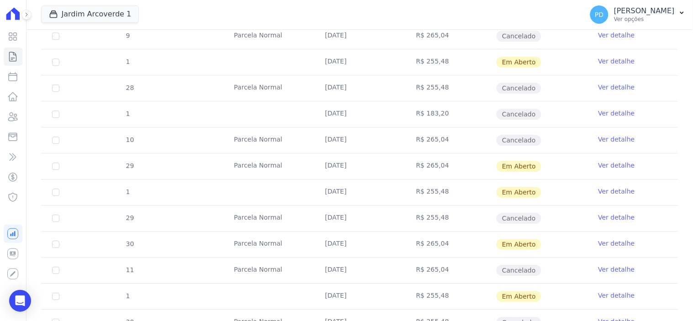
scroll to position [539, 0]
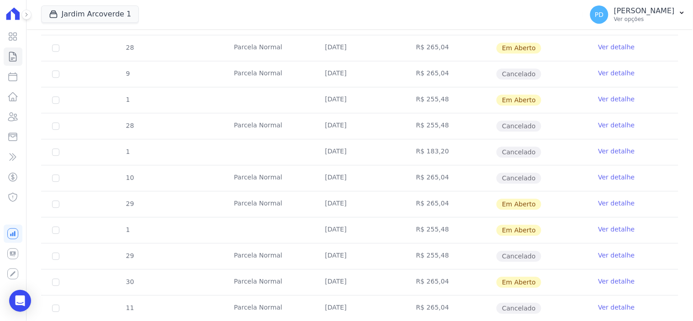
click at [52, 44] on td "28" at bounding box center [55, 48] width 29 height 26
click at [58, 47] on input "checkbox" at bounding box center [55, 47] width 7 height 7
checkbox input "true"
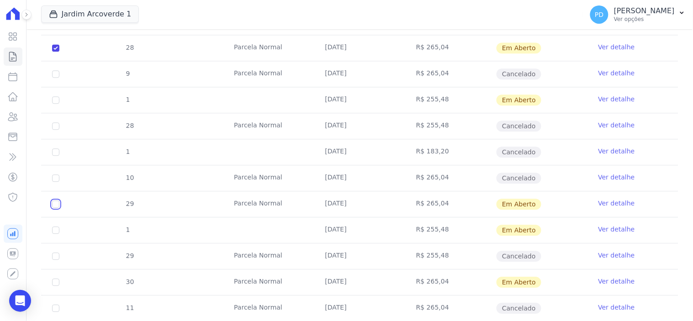
click at [55, 204] on input "checkbox" at bounding box center [55, 203] width 7 height 7
checkbox input "true"
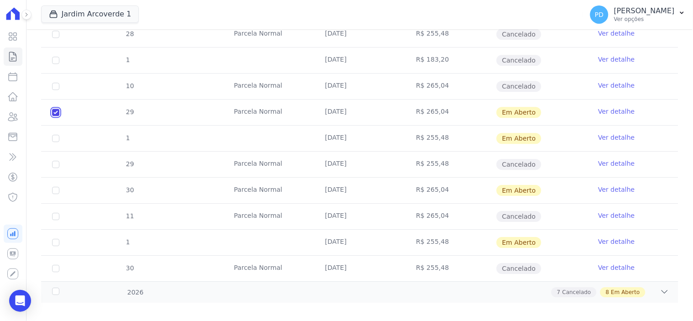
scroll to position [640, 0]
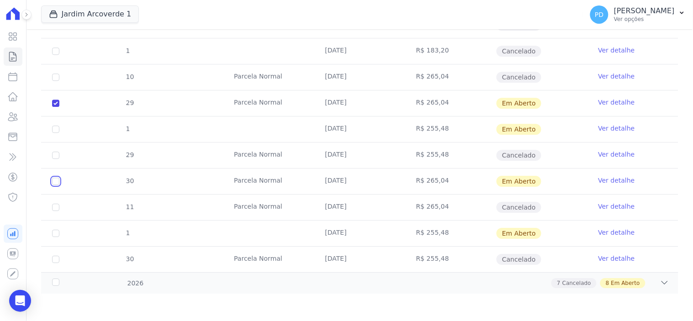
click at [56, 180] on input "checkbox" at bounding box center [55, 181] width 7 height 7
checkbox input "true"
click at [55, 281] on div "2026" at bounding box center [78, 284] width 57 height 10
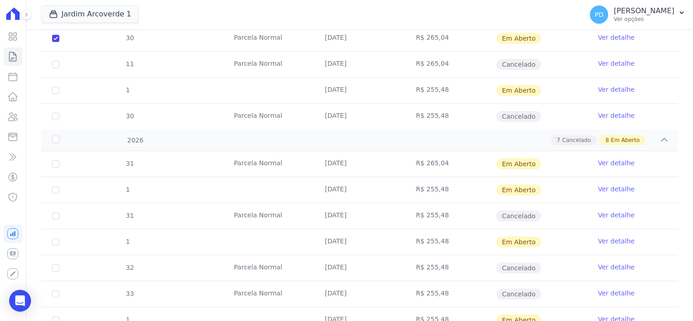
scroll to position [792, 0]
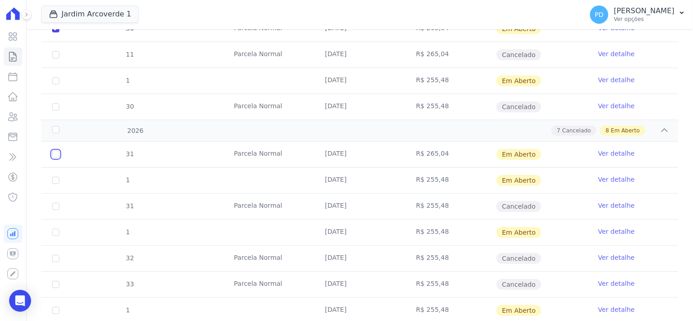
click at [55, 153] on input "checkbox" at bounding box center [55, 154] width 7 height 7
checkbox input "true"
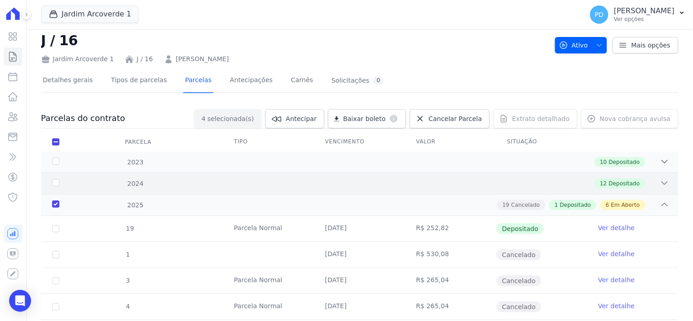
scroll to position [0, 0]
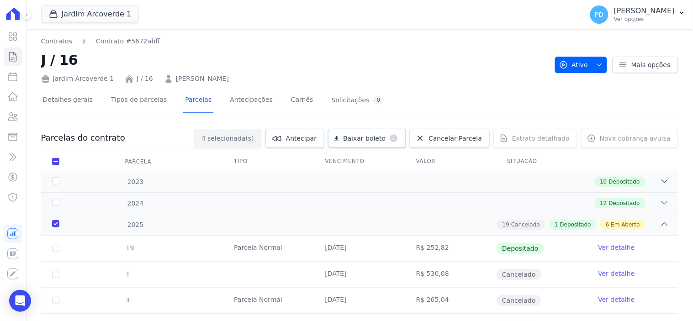
click at [377, 137] on span "Baixar boleto" at bounding box center [364, 138] width 42 height 9
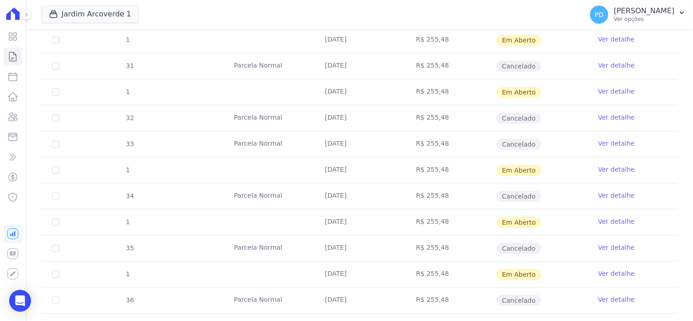
scroll to position [930, 0]
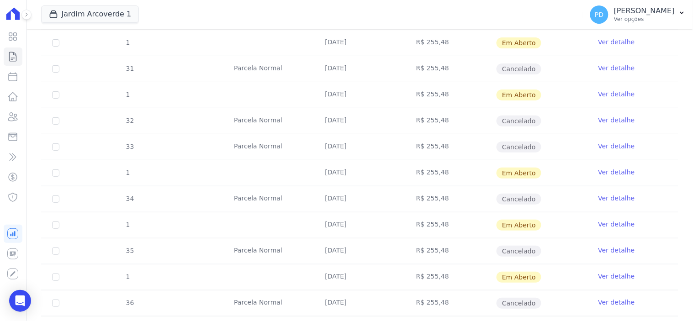
click at [426, 199] on td "R$ 255,48" at bounding box center [450, 199] width 91 height 26
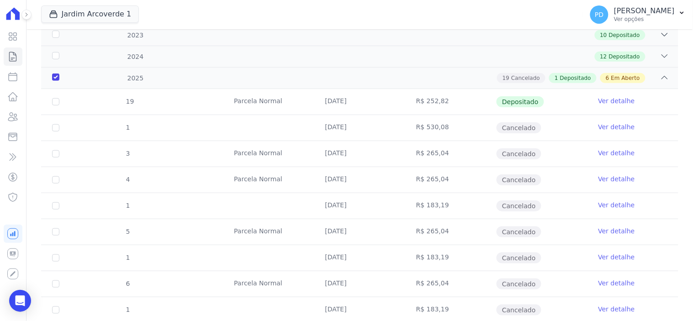
scroll to position [0, 0]
